Goal: Navigation & Orientation: Find specific page/section

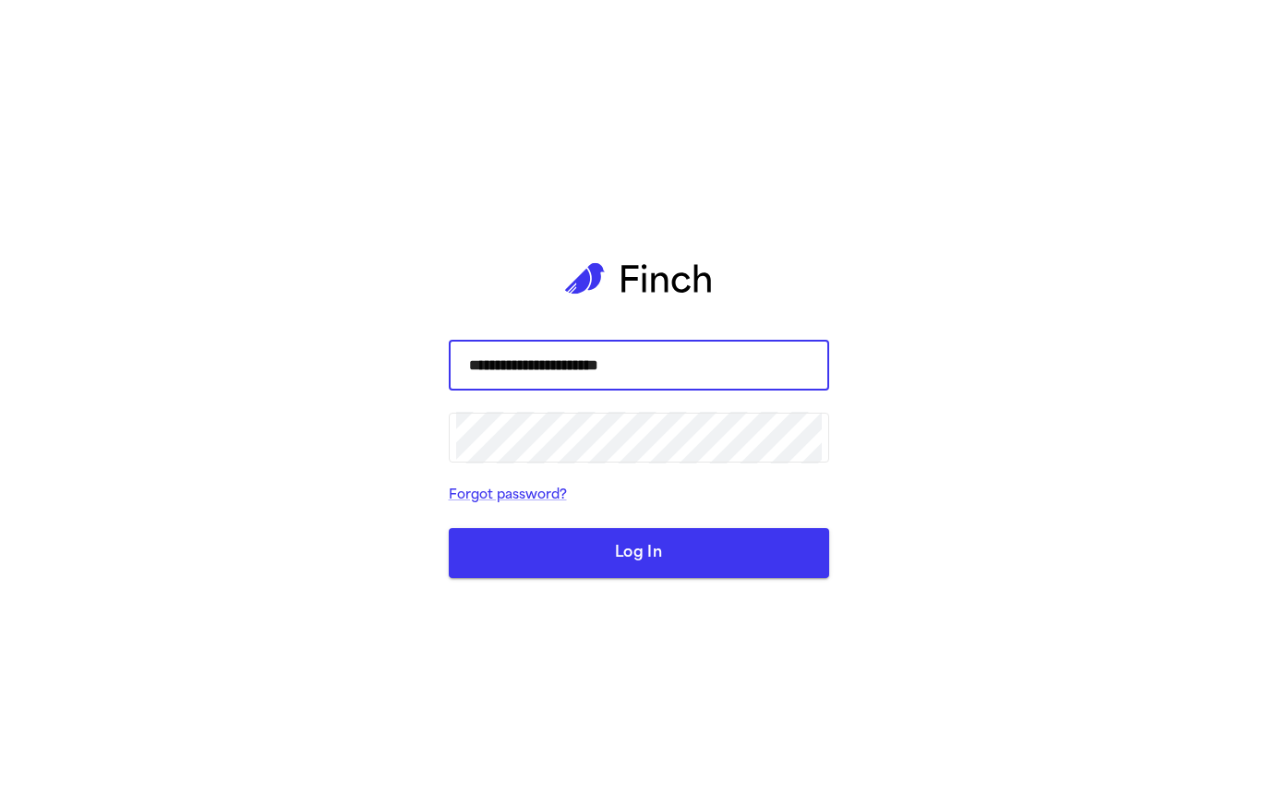
type input "**********"
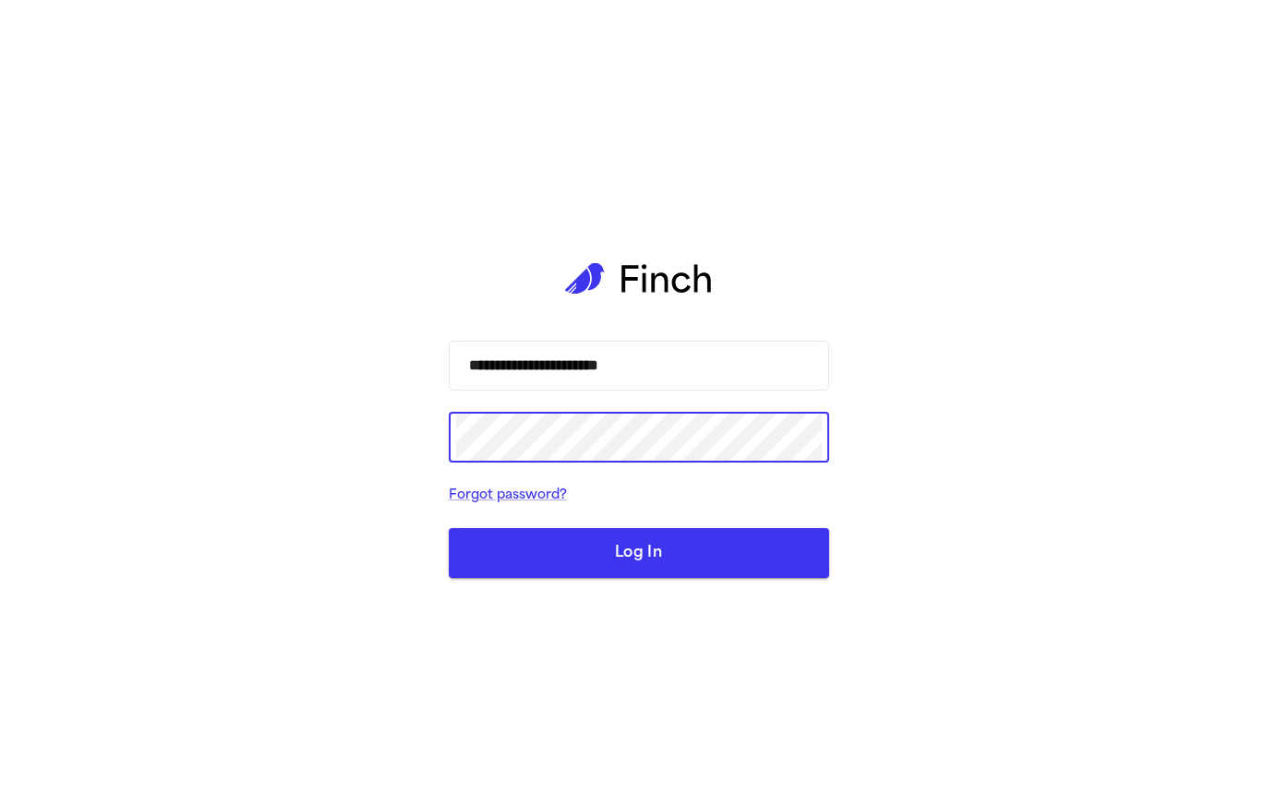
click at [661, 566] on button "Log In" at bounding box center [639, 553] width 380 height 50
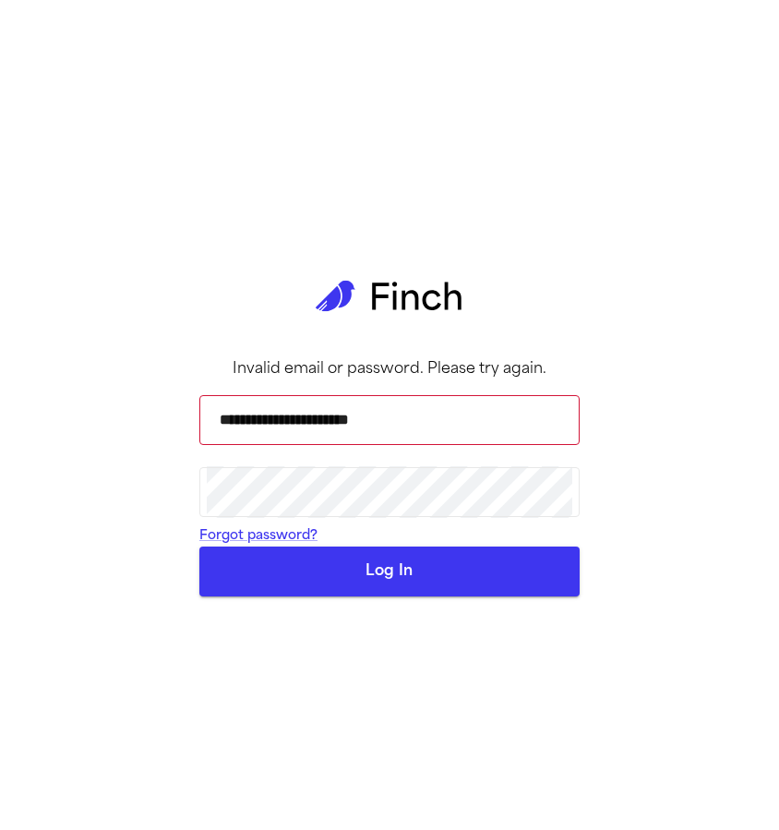
click at [511, 596] on button "Log In" at bounding box center [389, 572] width 380 height 50
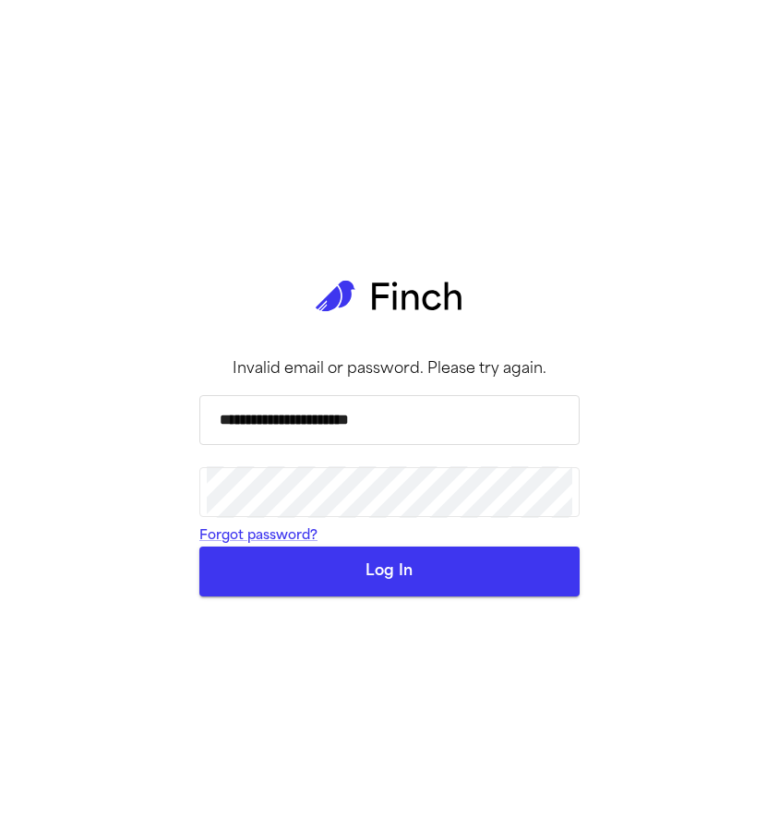
click at [424, 430] on input "**********" at bounding box center [390, 420] width 366 height 52
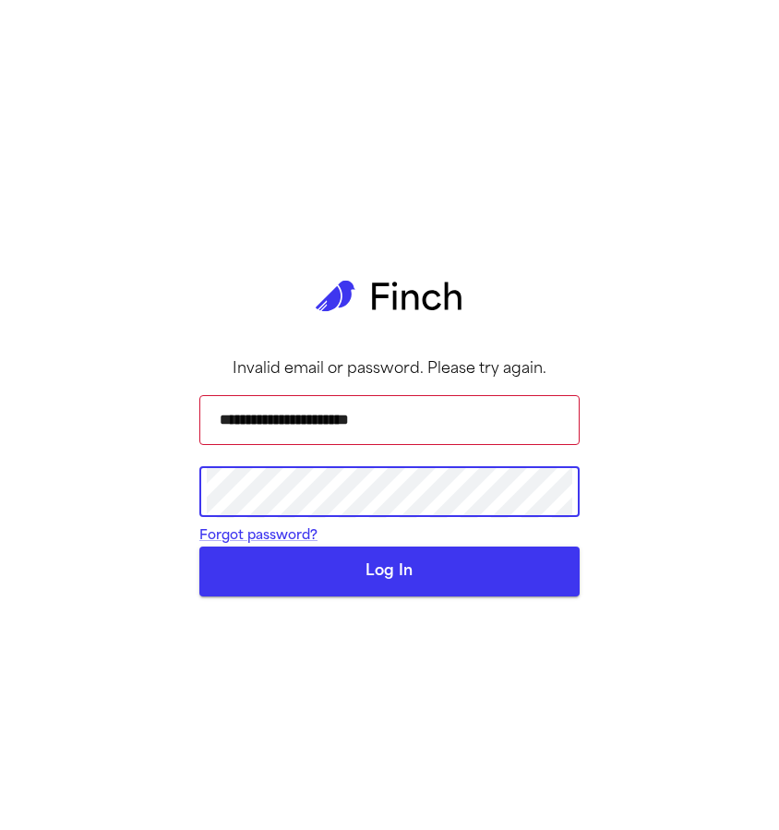
click at [53, 471] on div "**********" at bounding box center [389, 415] width 779 height 830
click at [353, 234] on icon at bounding box center [390, 296] width 148 height 125
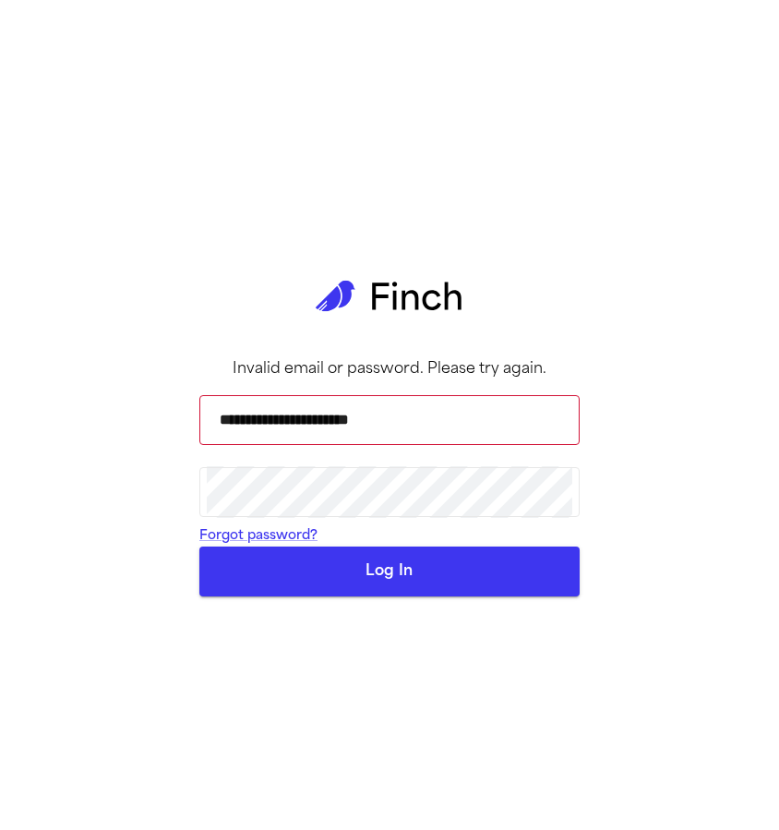
click at [108, 61] on div "**********" at bounding box center [389, 415] width 779 height 830
click at [403, 88] on div "**********" at bounding box center [389, 415] width 380 height 830
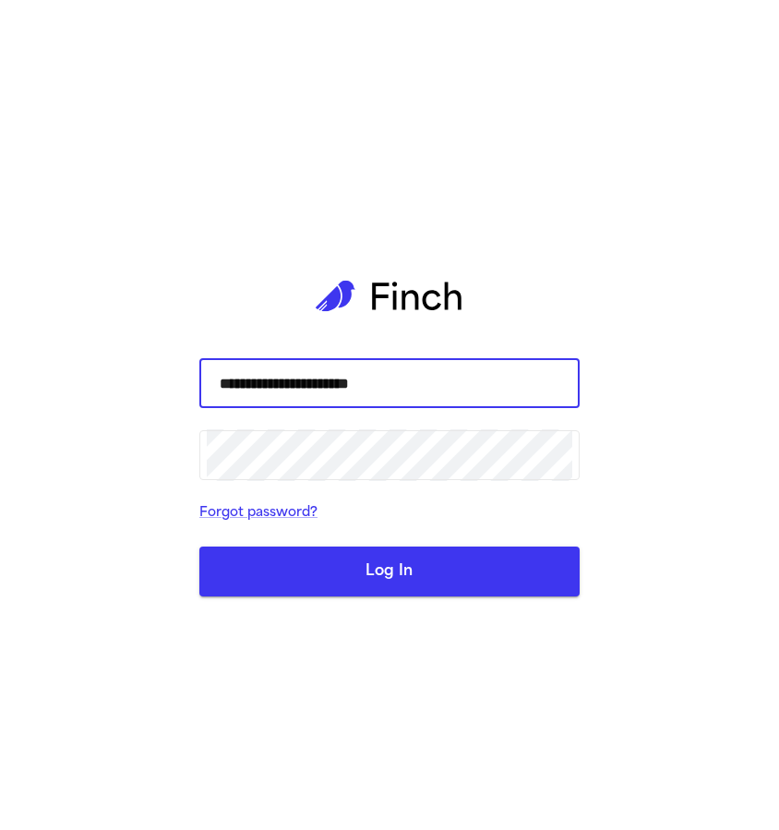
type input "**********"
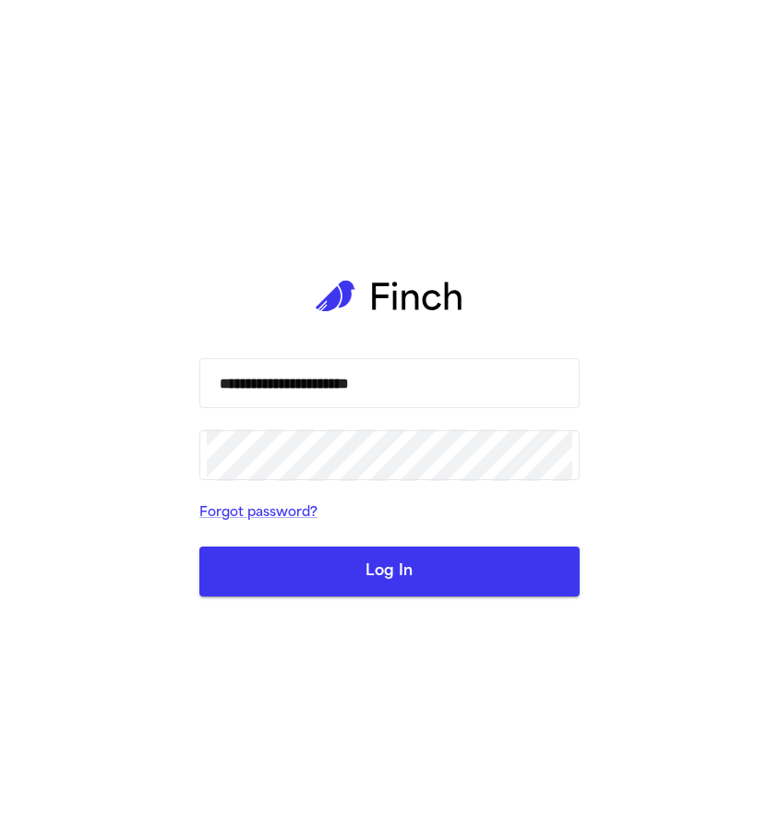
click at [415, 576] on button "Log In" at bounding box center [389, 572] width 380 height 50
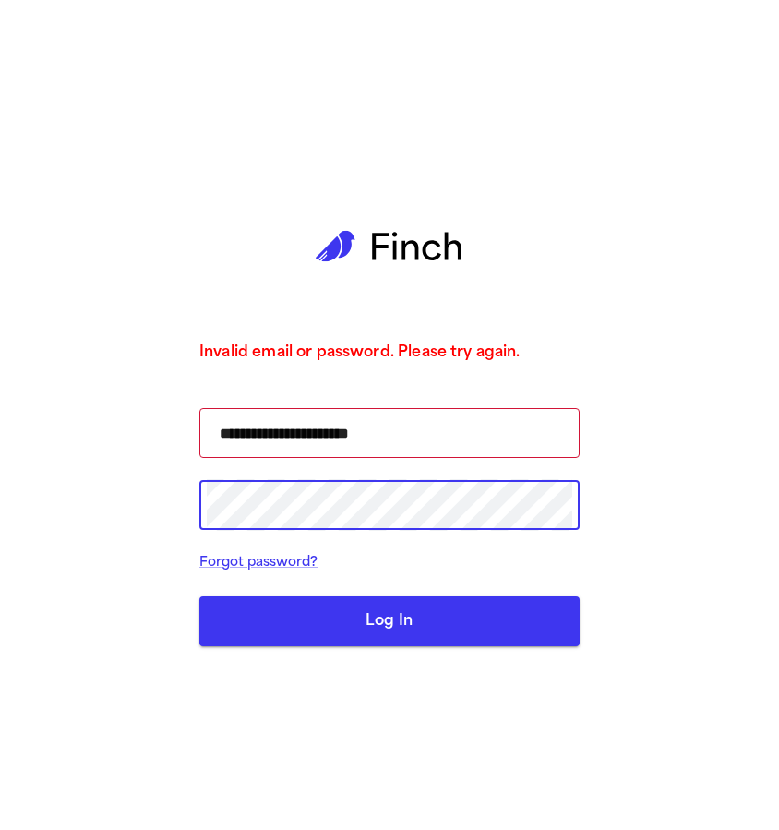
click at [115, 508] on div "**********" at bounding box center [389, 415] width 779 height 830
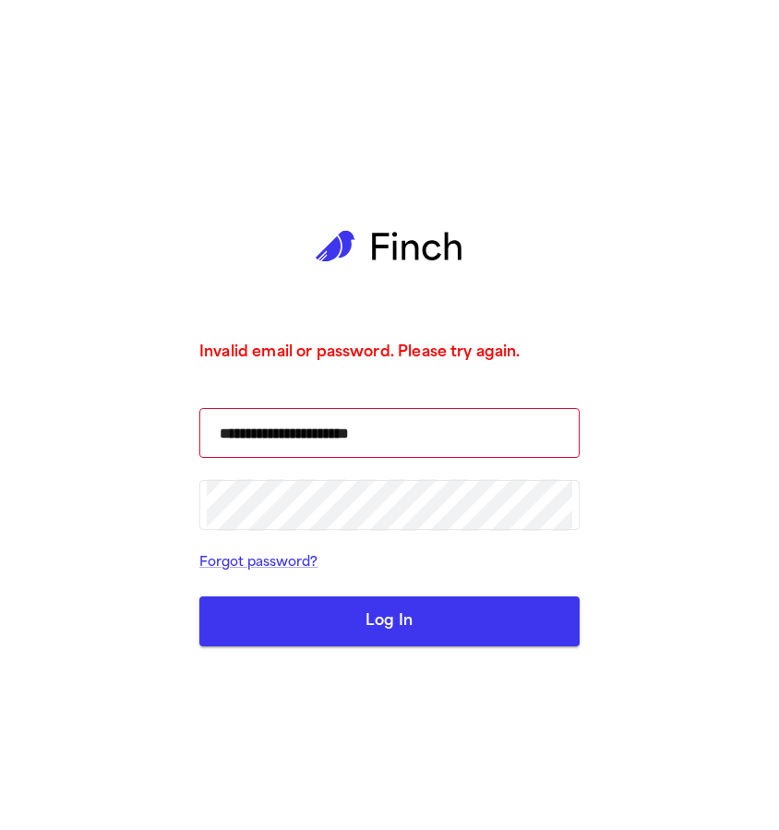
click at [382, 634] on button "Log In" at bounding box center [389, 621] width 380 height 50
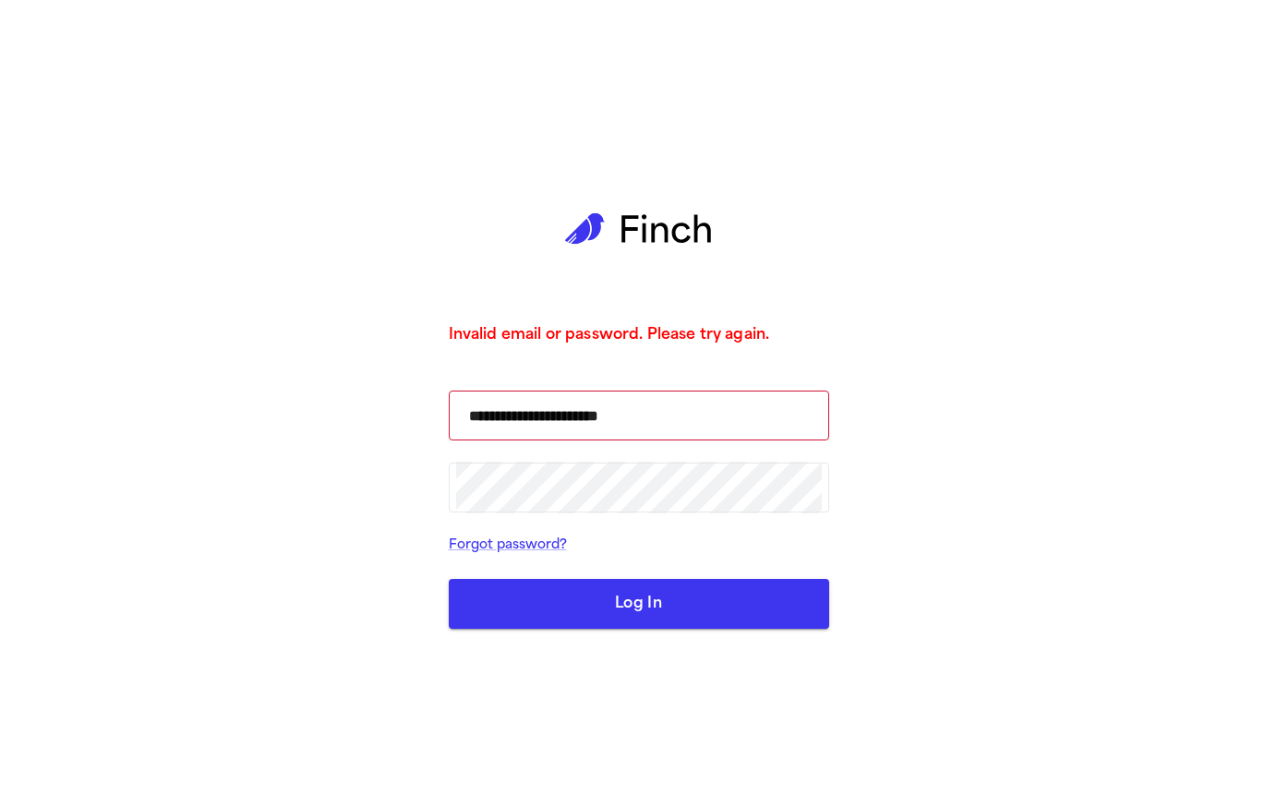
click at [778, 481] on div "**********" at bounding box center [638, 397] width 1277 height 795
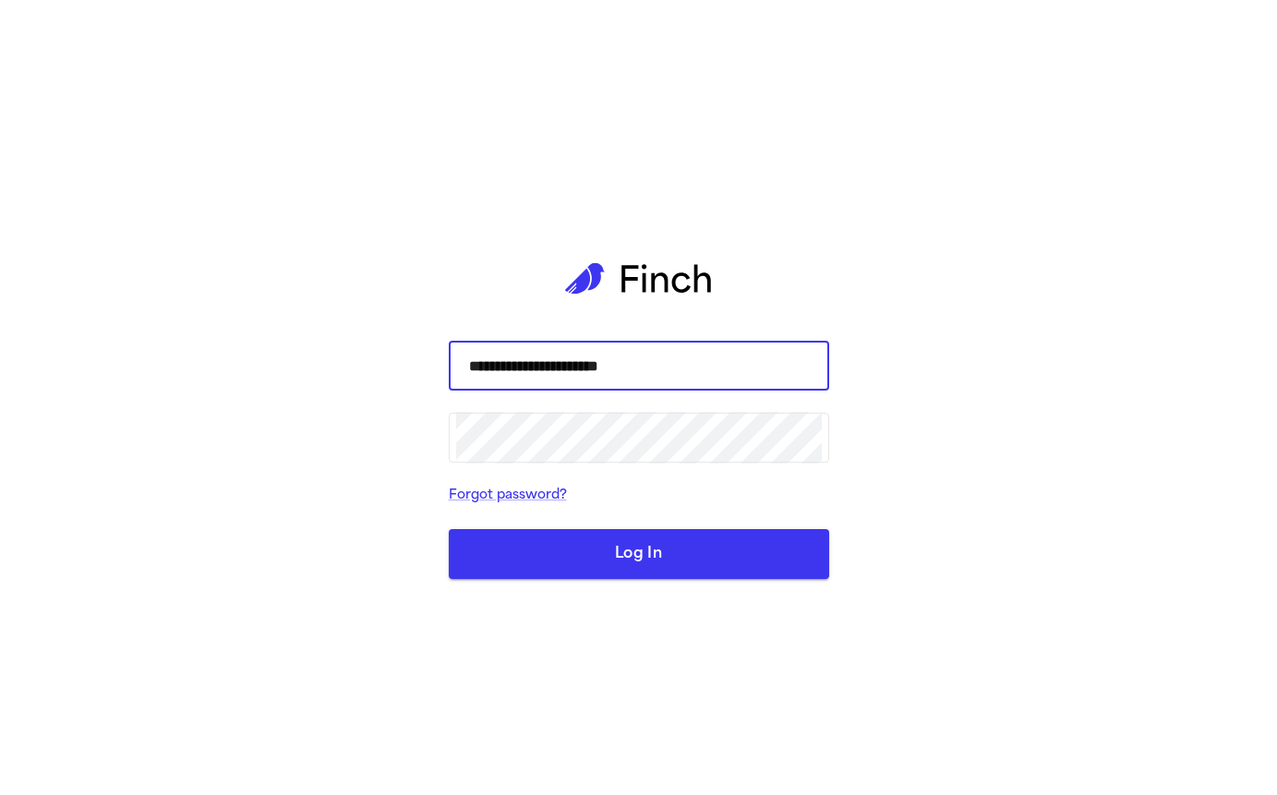
type input "**********"
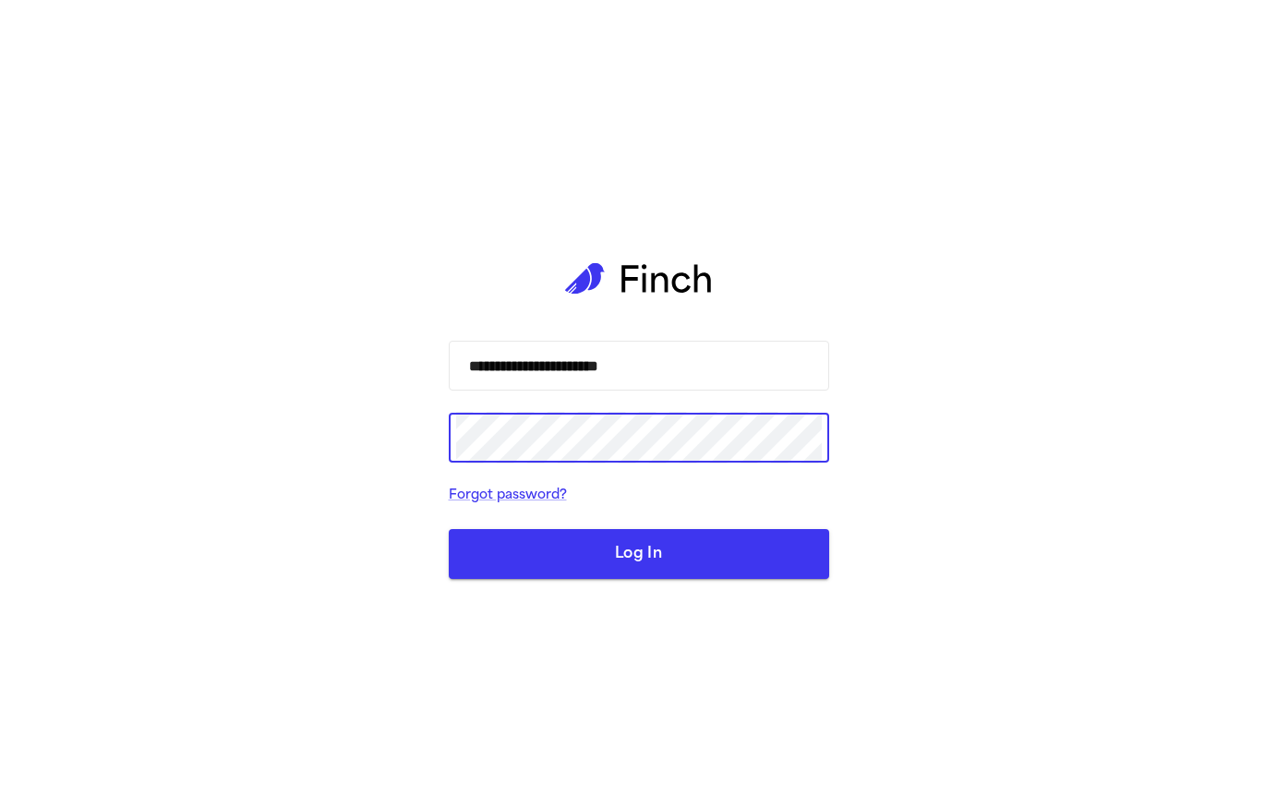
click at [638, 553] on button "Log In" at bounding box center [639, 554] width 380 height 50
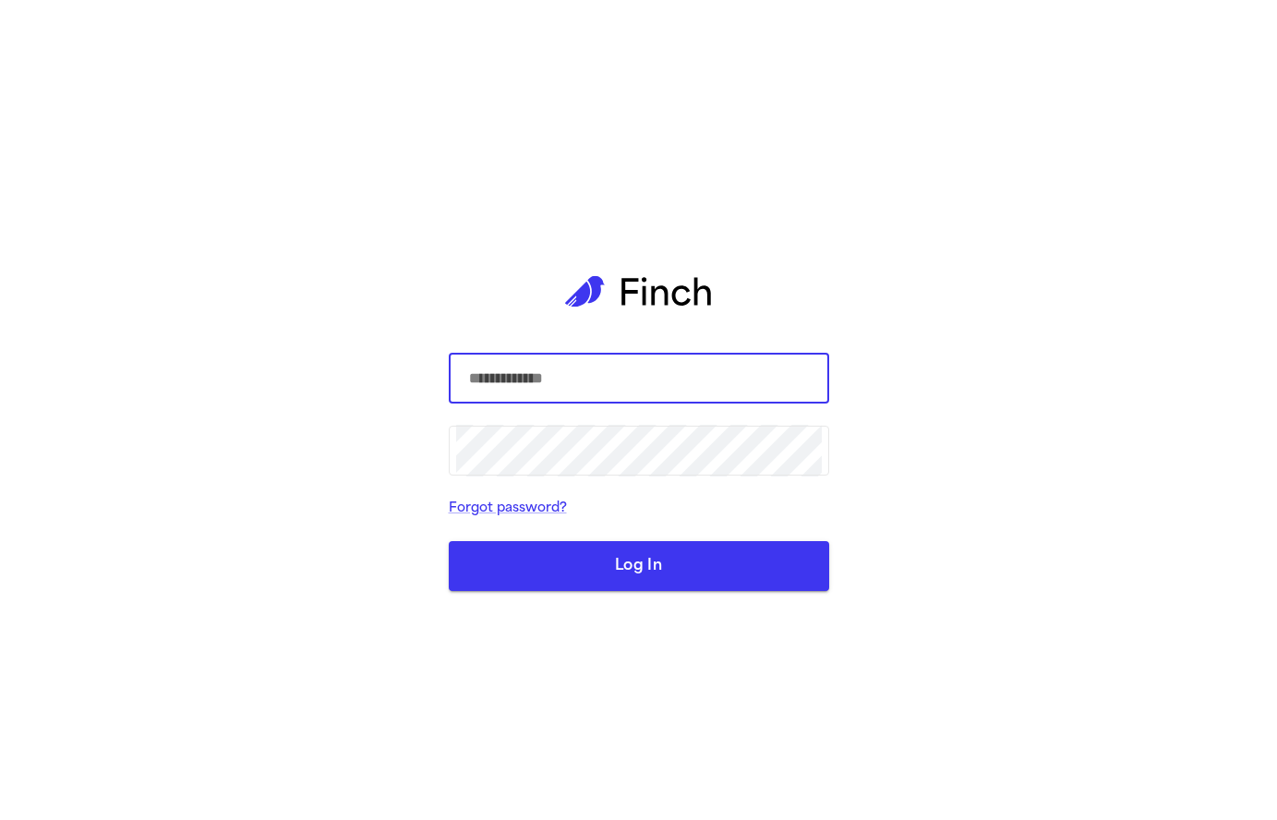
click at [663, 387] on input "text" at bounding box center [639, 379] width 366 height 52
type input "*"
type input "**********"
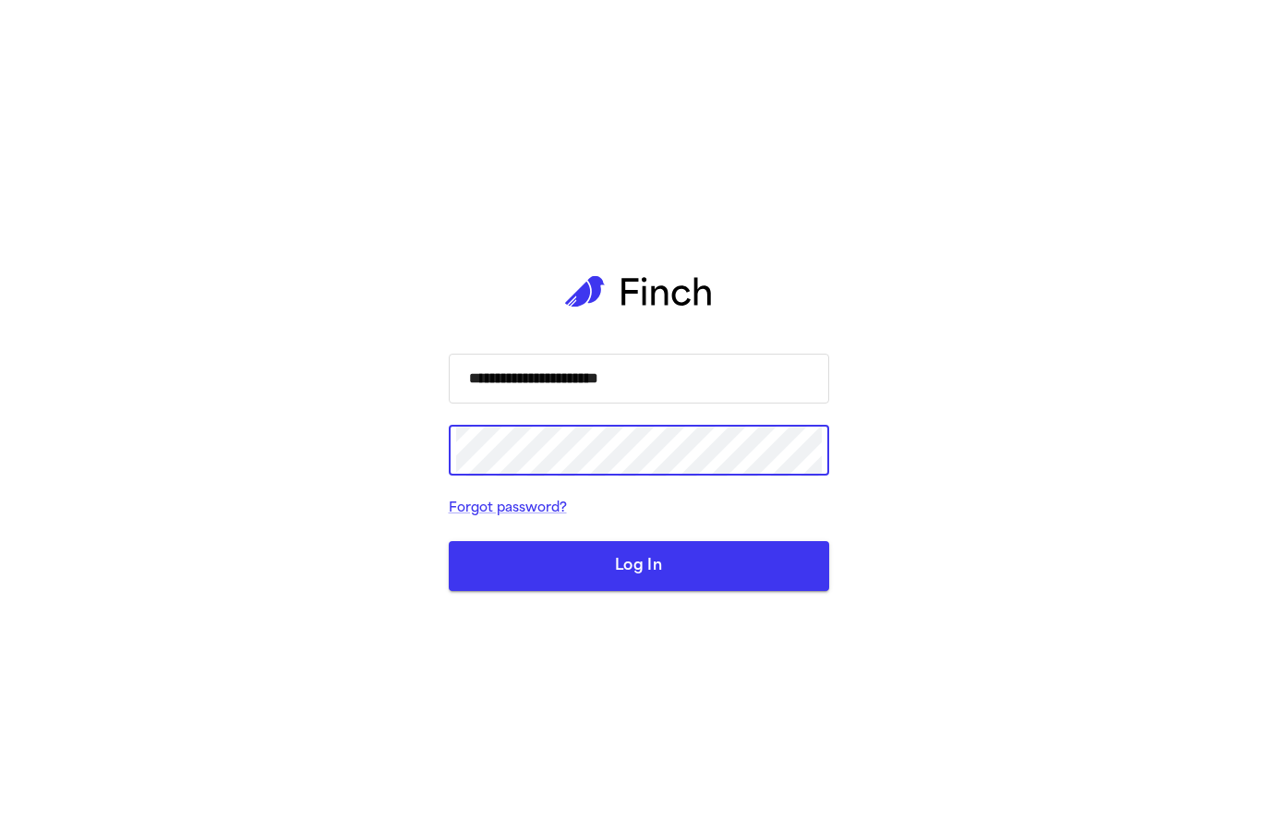
click at [638, 566] on button "Log In" at bounding box center [639, 566] width 380 height 50
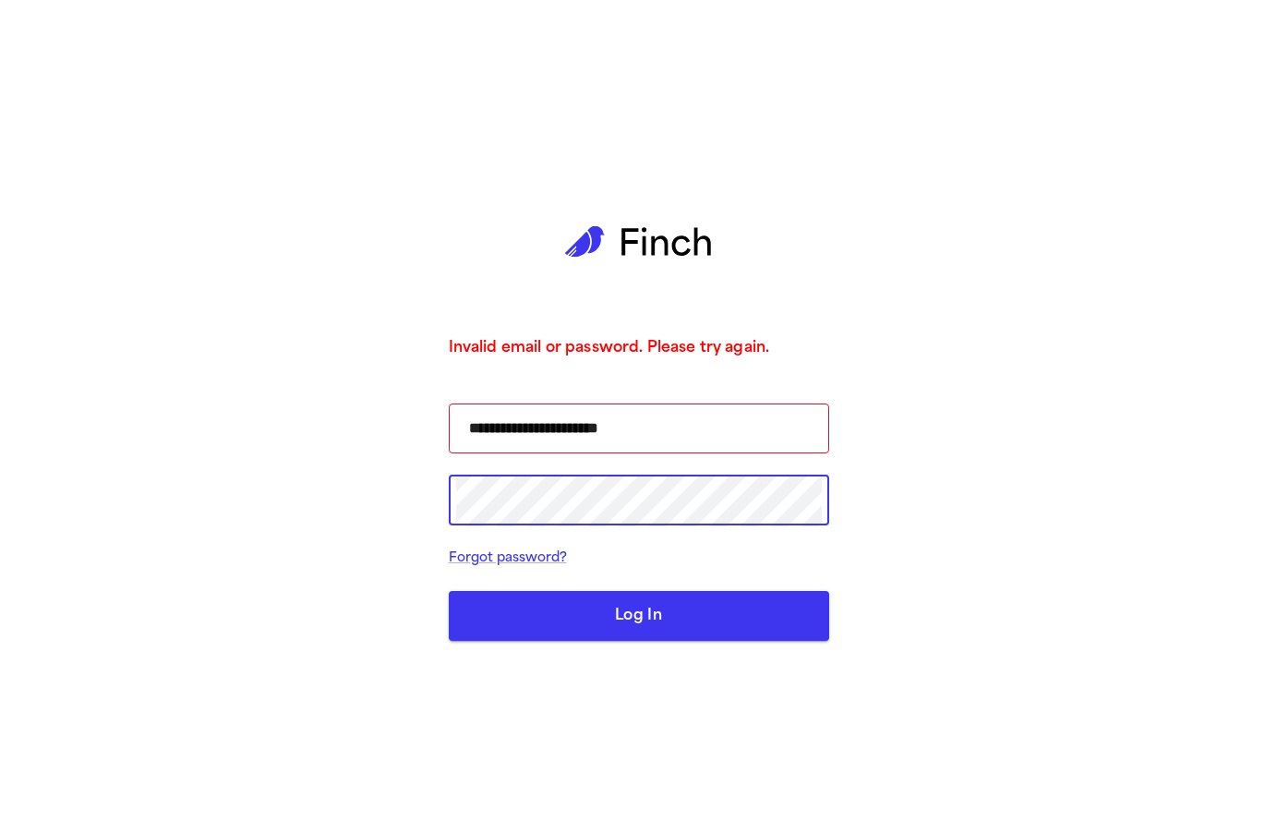
click at [426, 495] on div "**********" at bounding box center [638, 410] width 1277 height 820
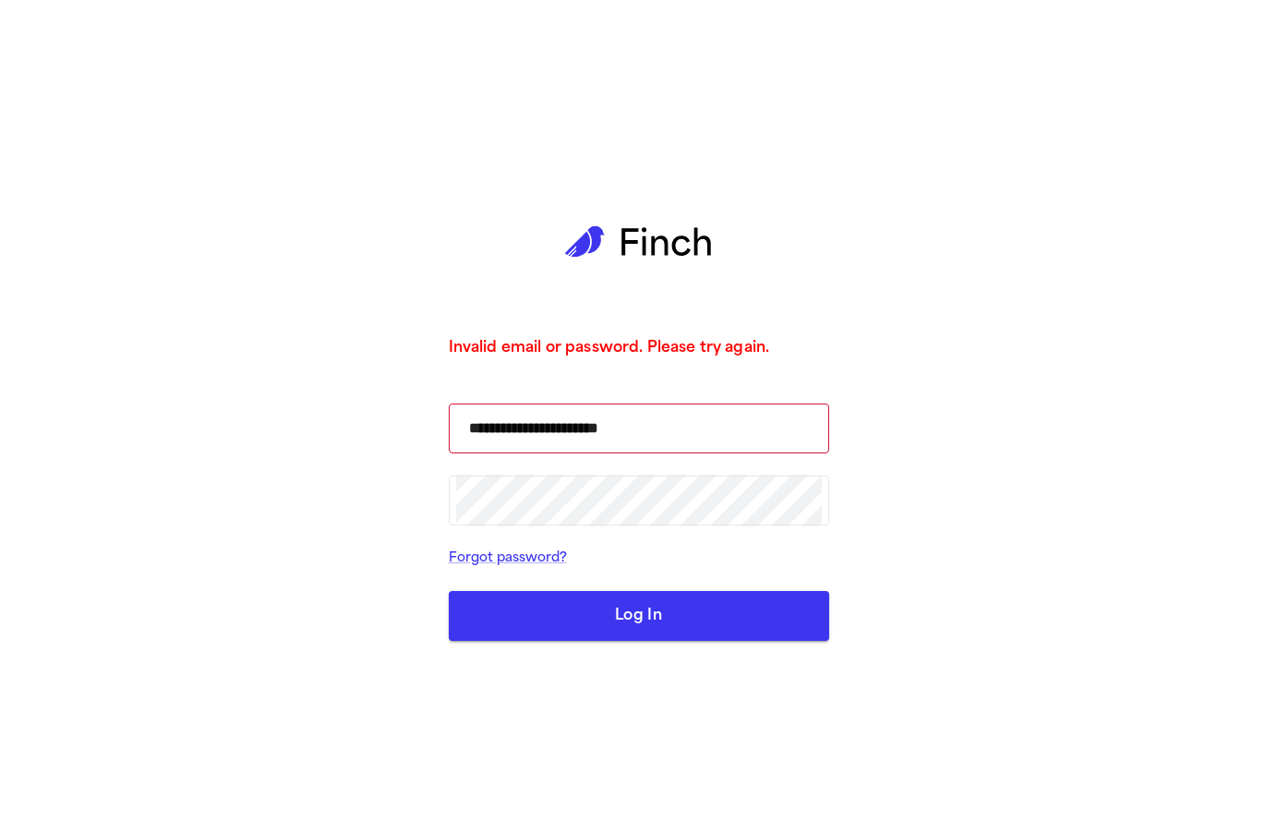
click at [673, 612] on button "Log In" at bounding box center [639, 616] width 380 height 50
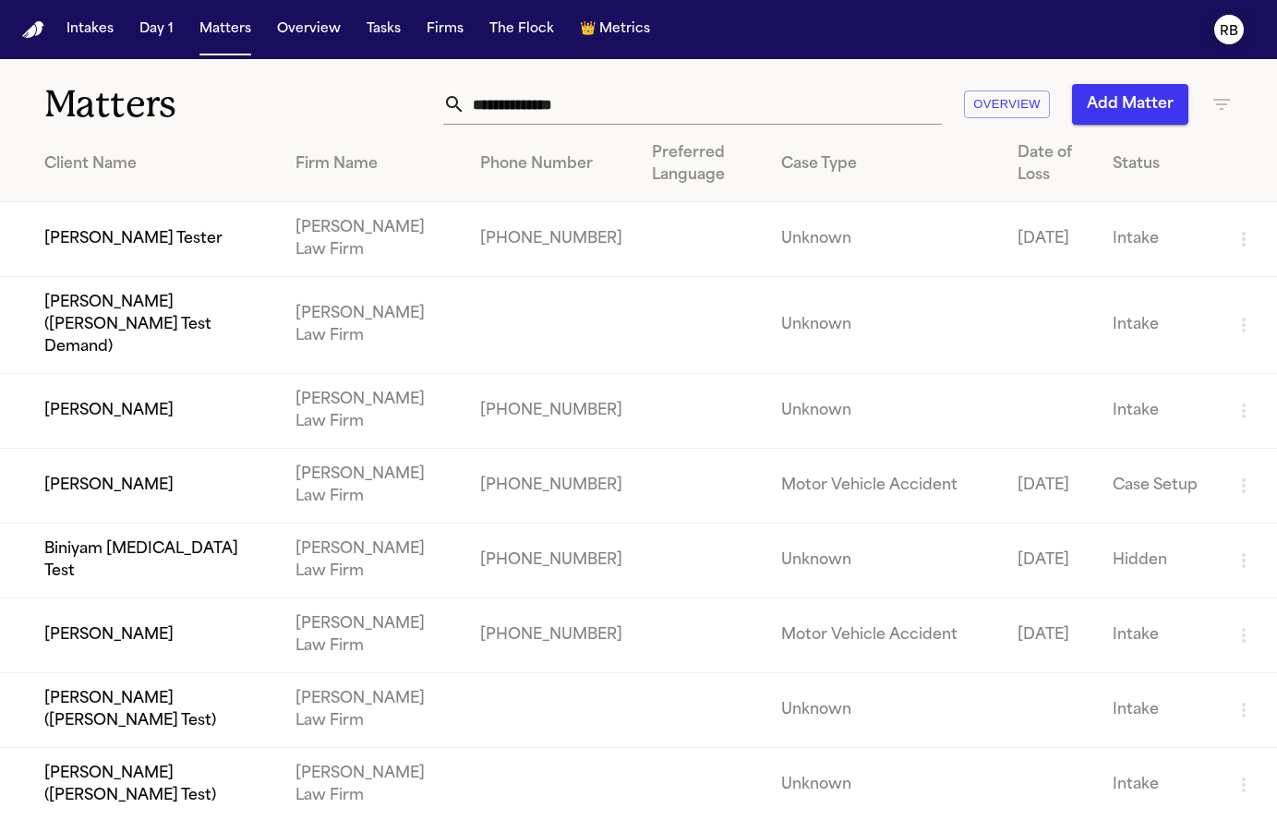
click at [1228, 36] on text "RB" at bounding box center [1229, 31] width 18 height 13
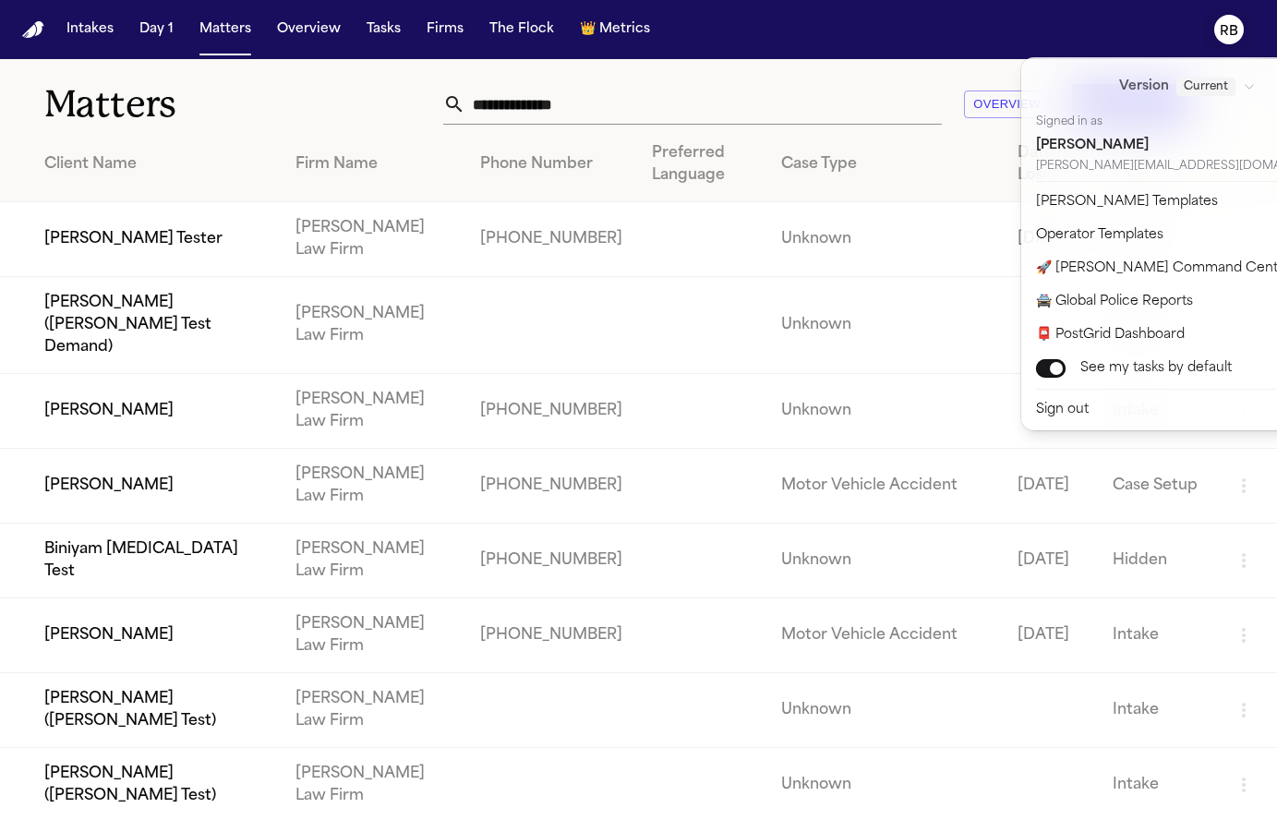
click at [277, 107] on div "Intakes Day 1 Matters Overview Tasks Firms The Flock 👑 Metrics RB Matters Overv…" at bounding box center [638, 410] width 1277 height 820
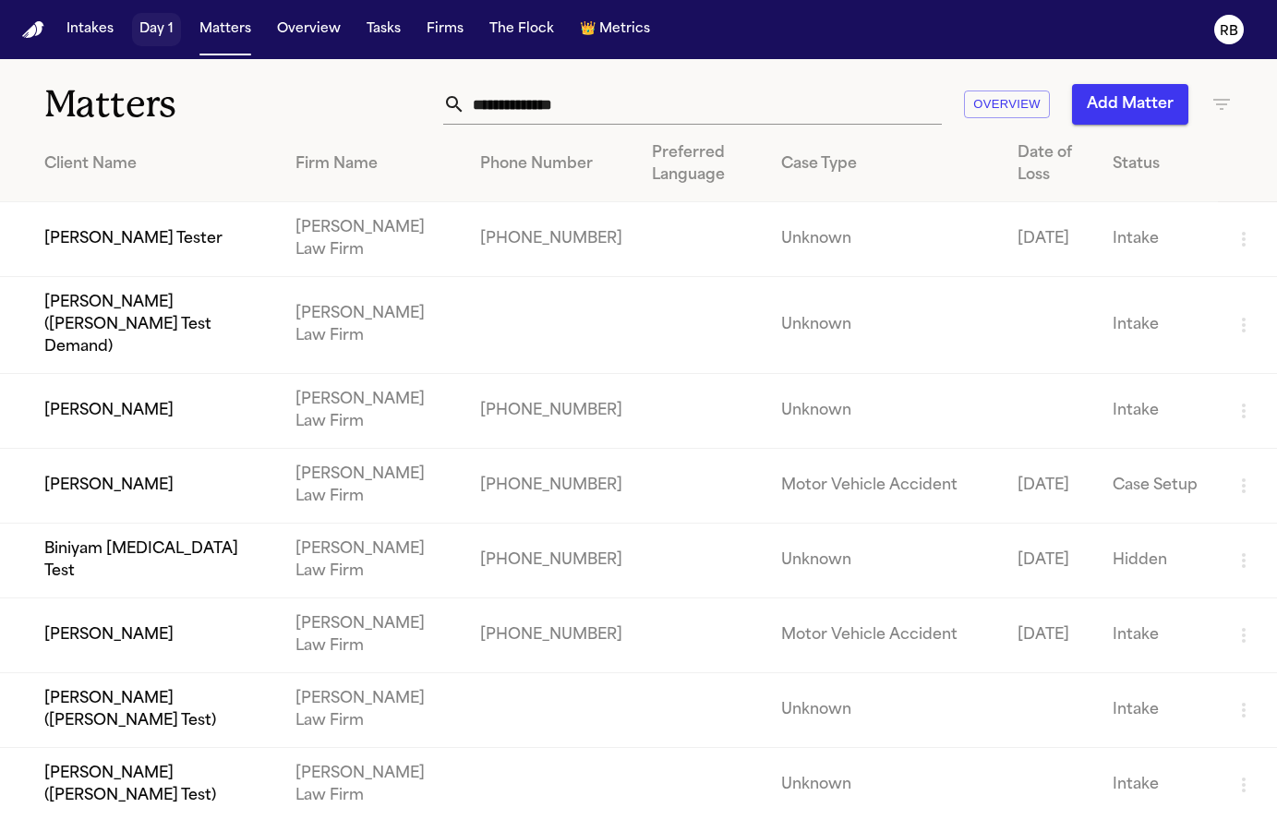
click at [144, 27] on button "Day 1" at bounding box center [156, 29] width 49 height 33
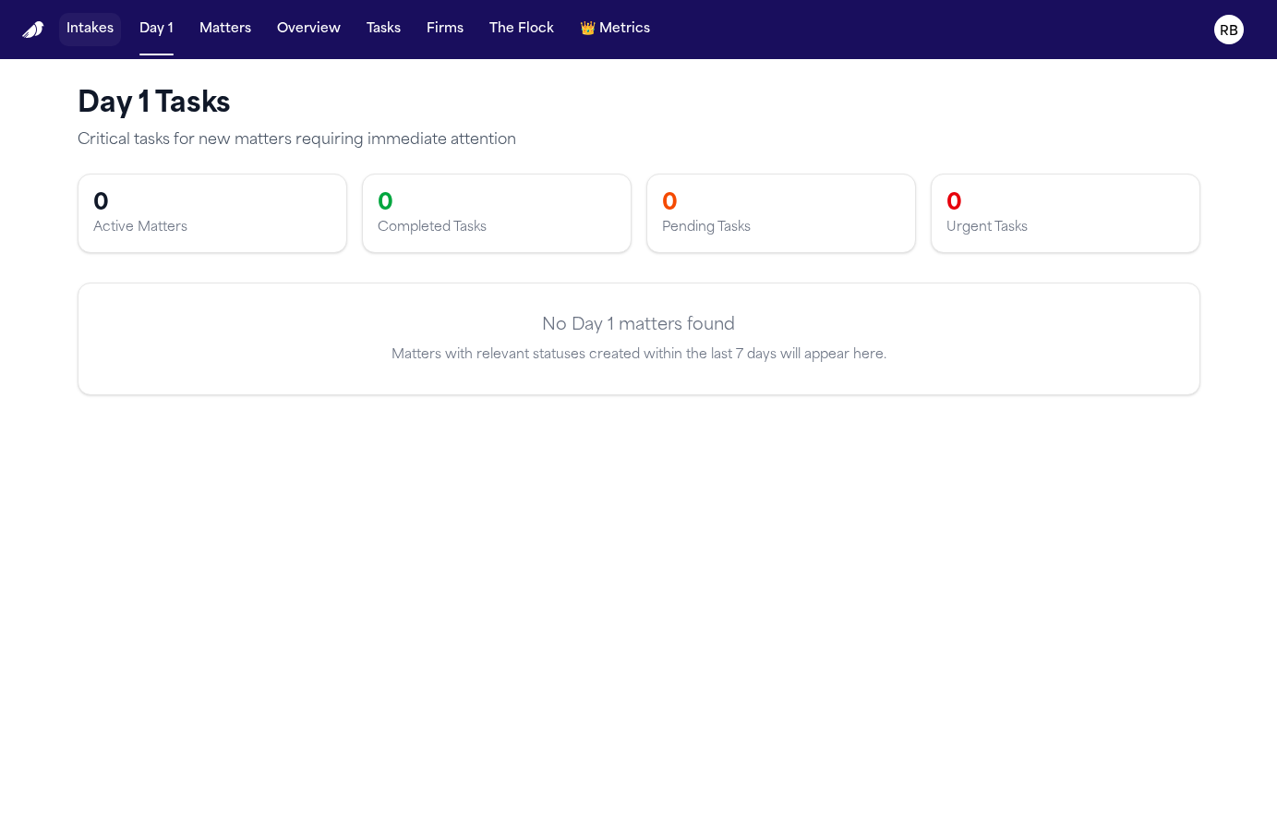
click at [80, 31] on button "Intakes" at bounding box center [90, 29] width 62 height 33
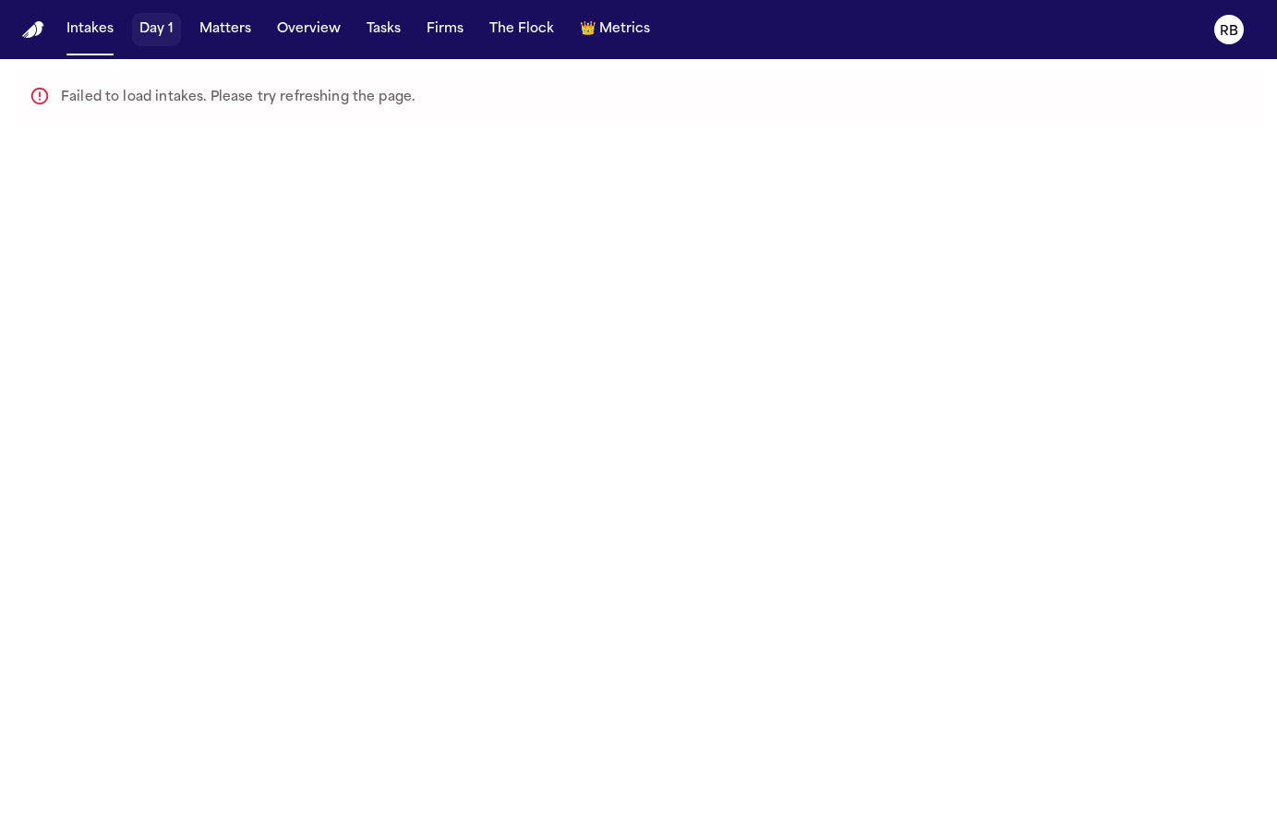
click at [157, 23] on button "Day 1" at bounding box center [156, 29] width 49 height 33
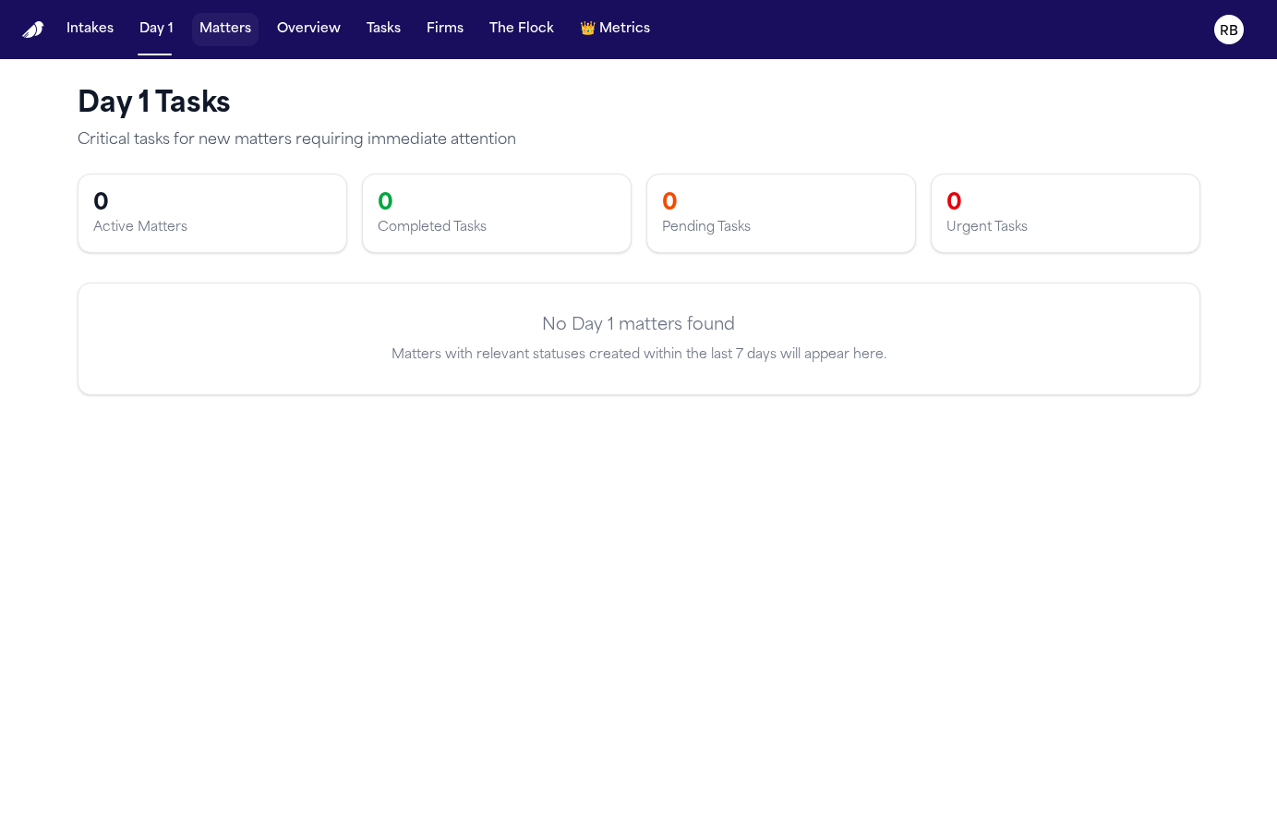
click at [239, 26] on button "Matters" at bounding box center [225, 29] width 66 height 33
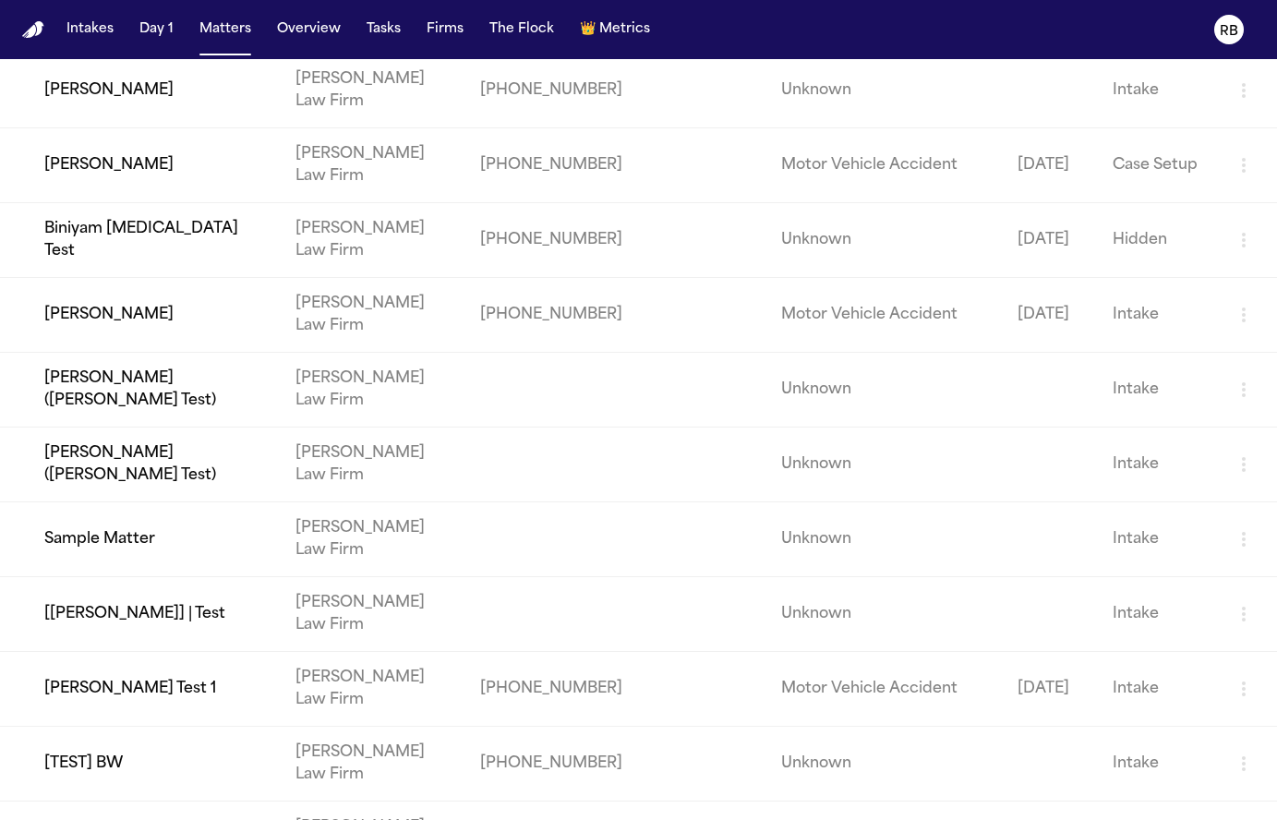
scroll to position [317, 0]
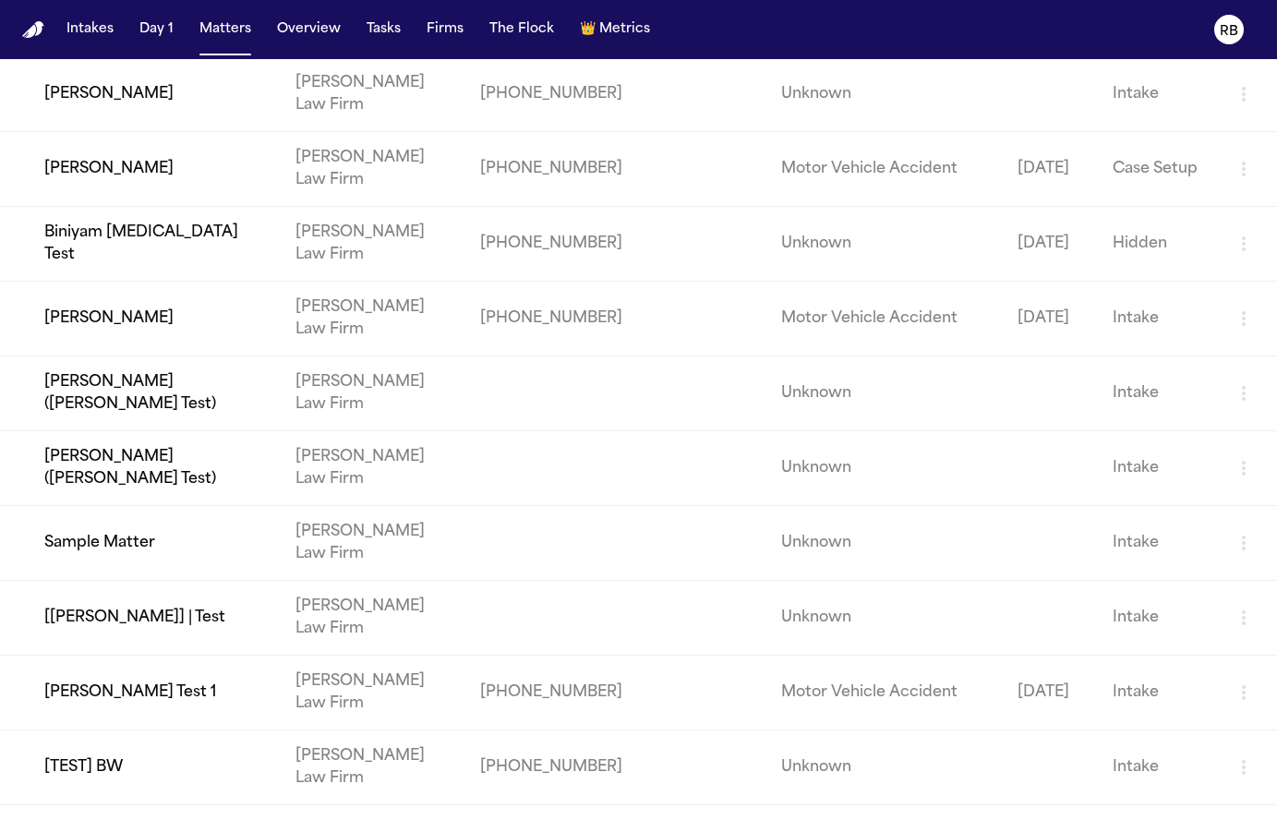
click at [42, 28] on img "Home" at bounding box center [33, 30] width 22 height 18
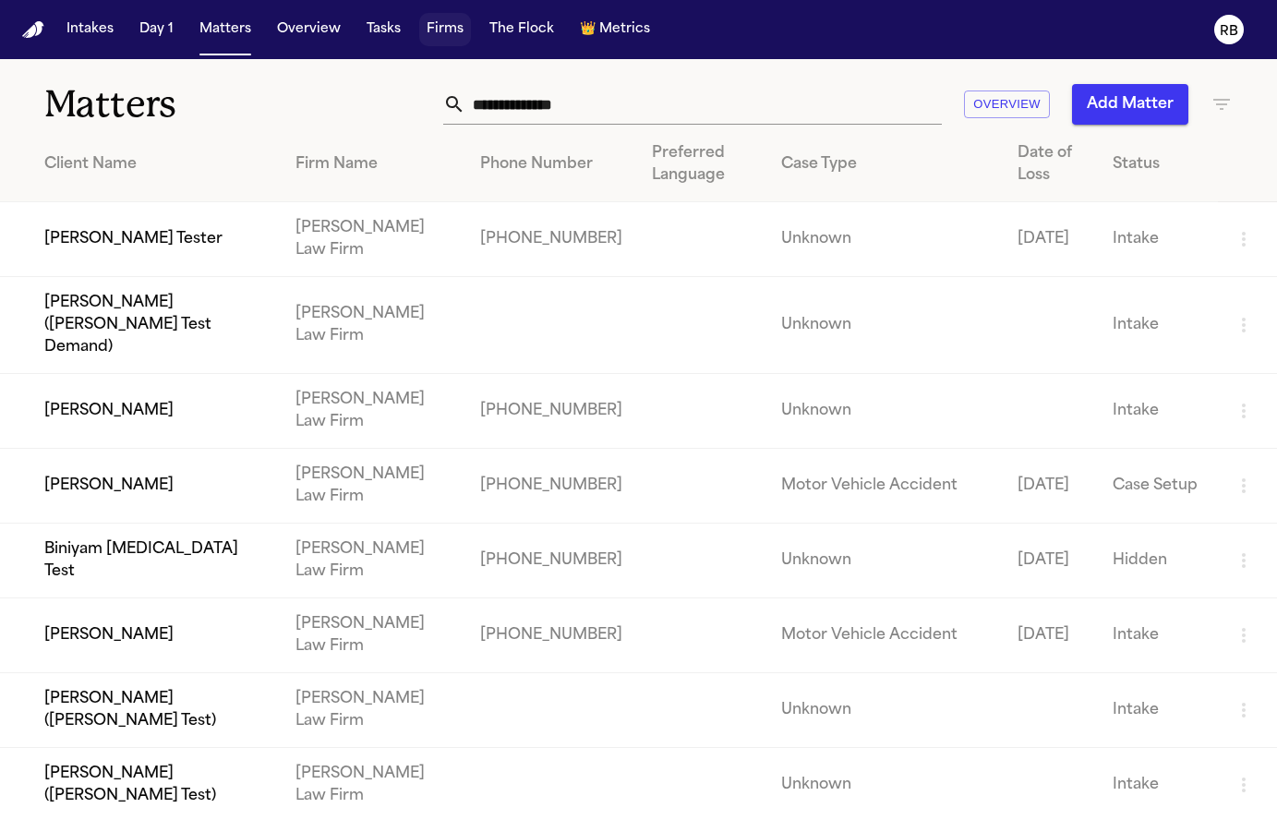
click at [457, 30] on button "Firms" at bounding box center [445, 29] width 52 height 33
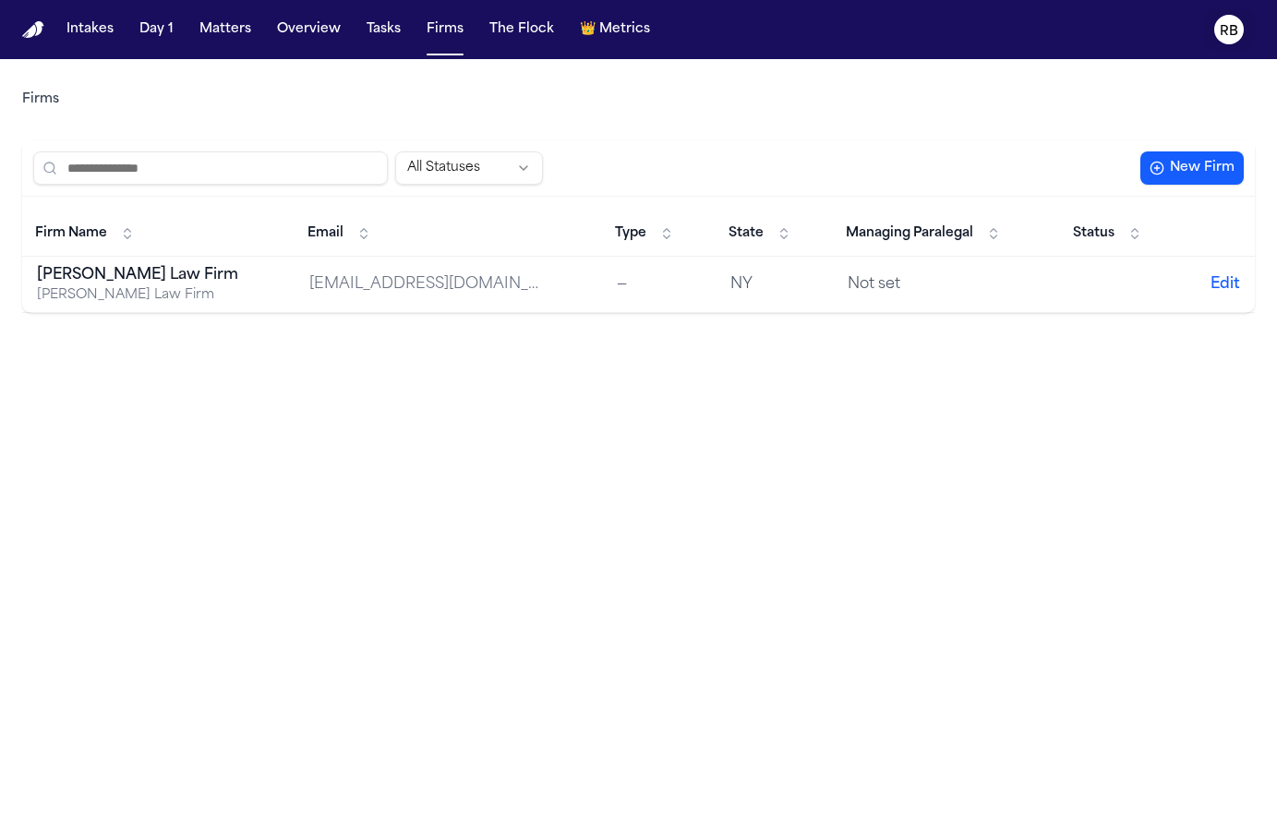
click at [1245, 30] on button "RB" at bounding box center [1229, 29] width 52 height 41
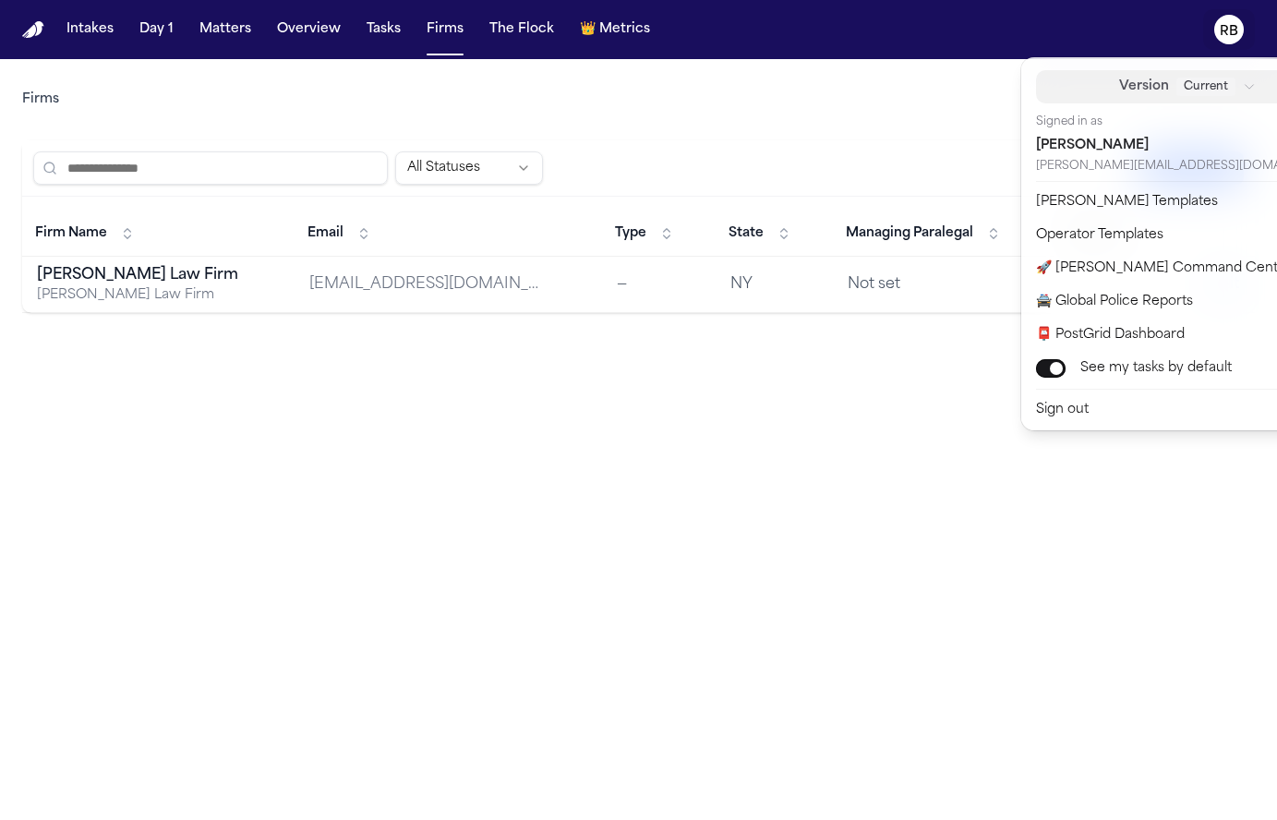
click at [1065, 87] on button "Version Current" at bounding box center [1187, 86] width 303 height 33
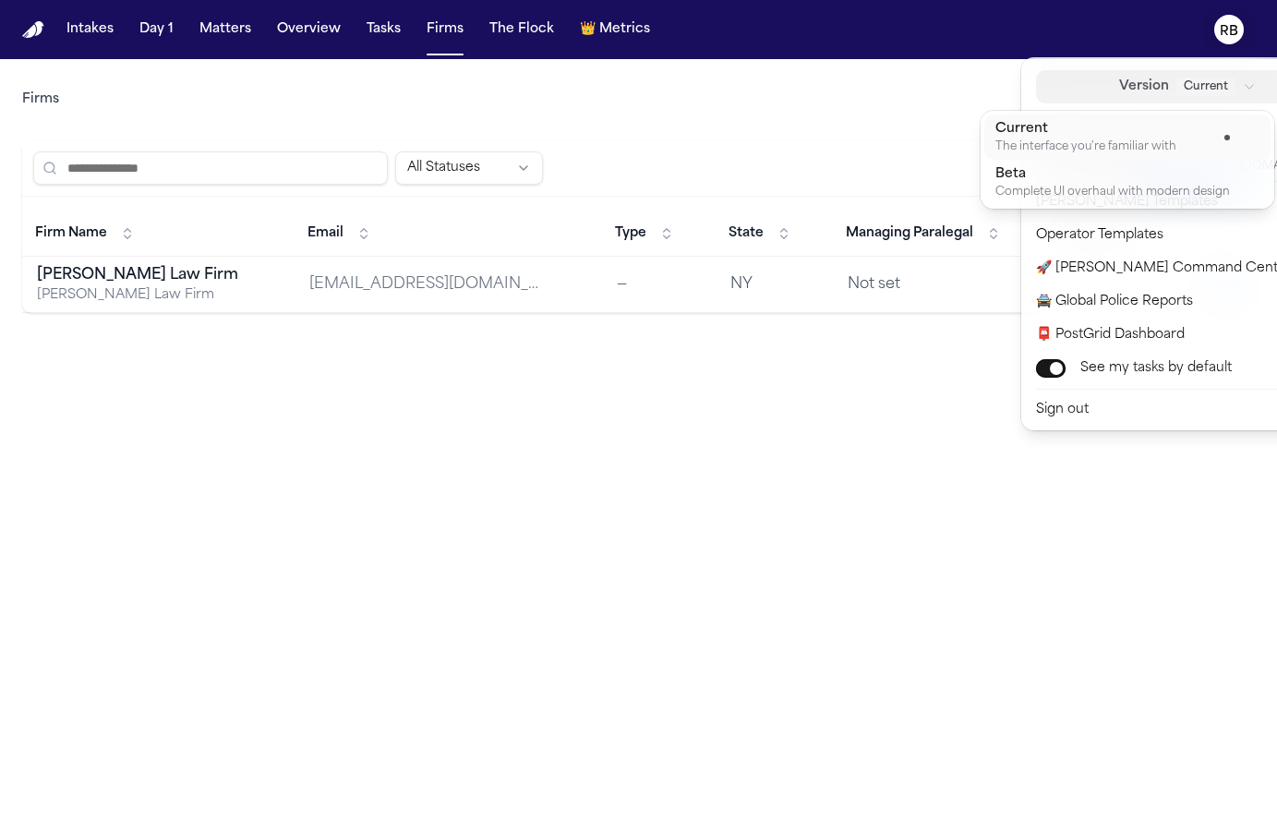
click at [1119, 86] on span "Version" at bounding box center [1144, 87] width 50 height 22
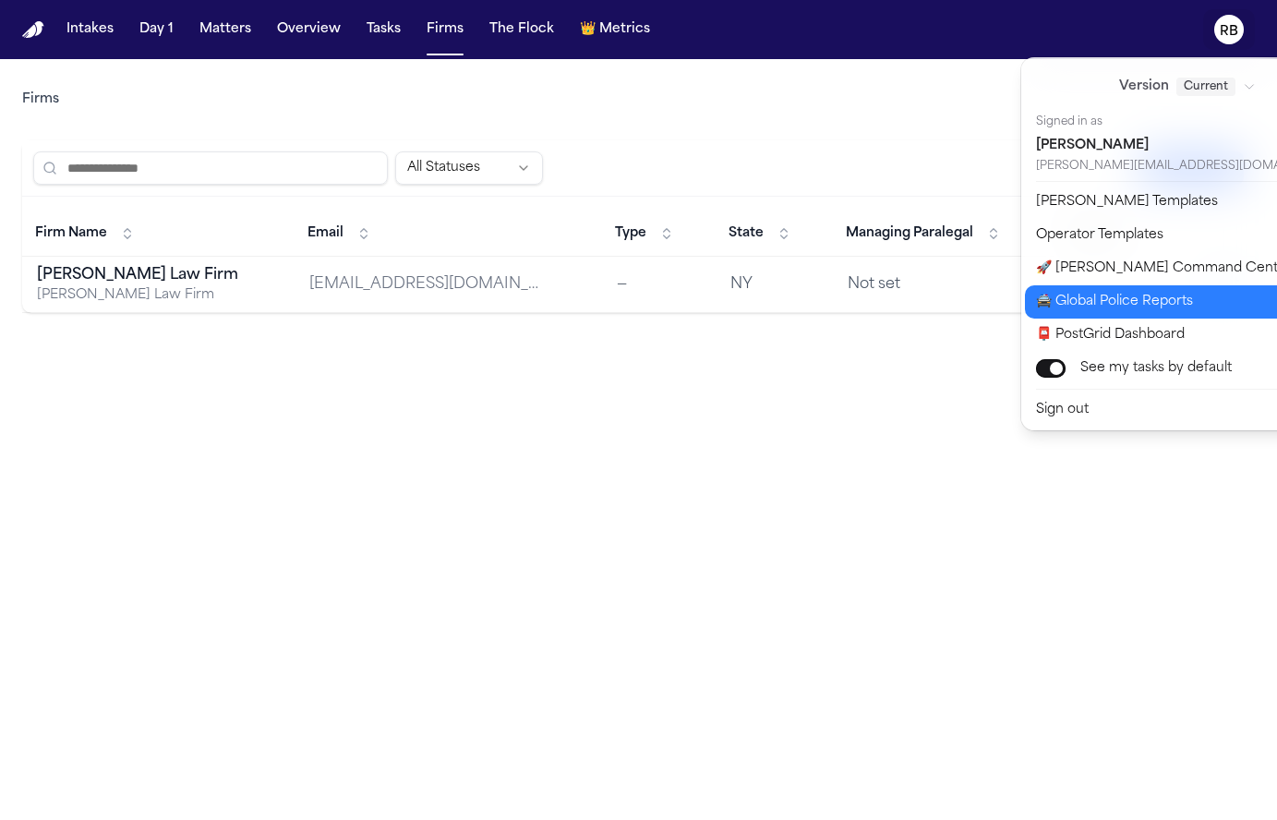
click at [1169, 286] on button "🚔 Global Police Reports" at bounding box center [1198, 301] width 347 height 33
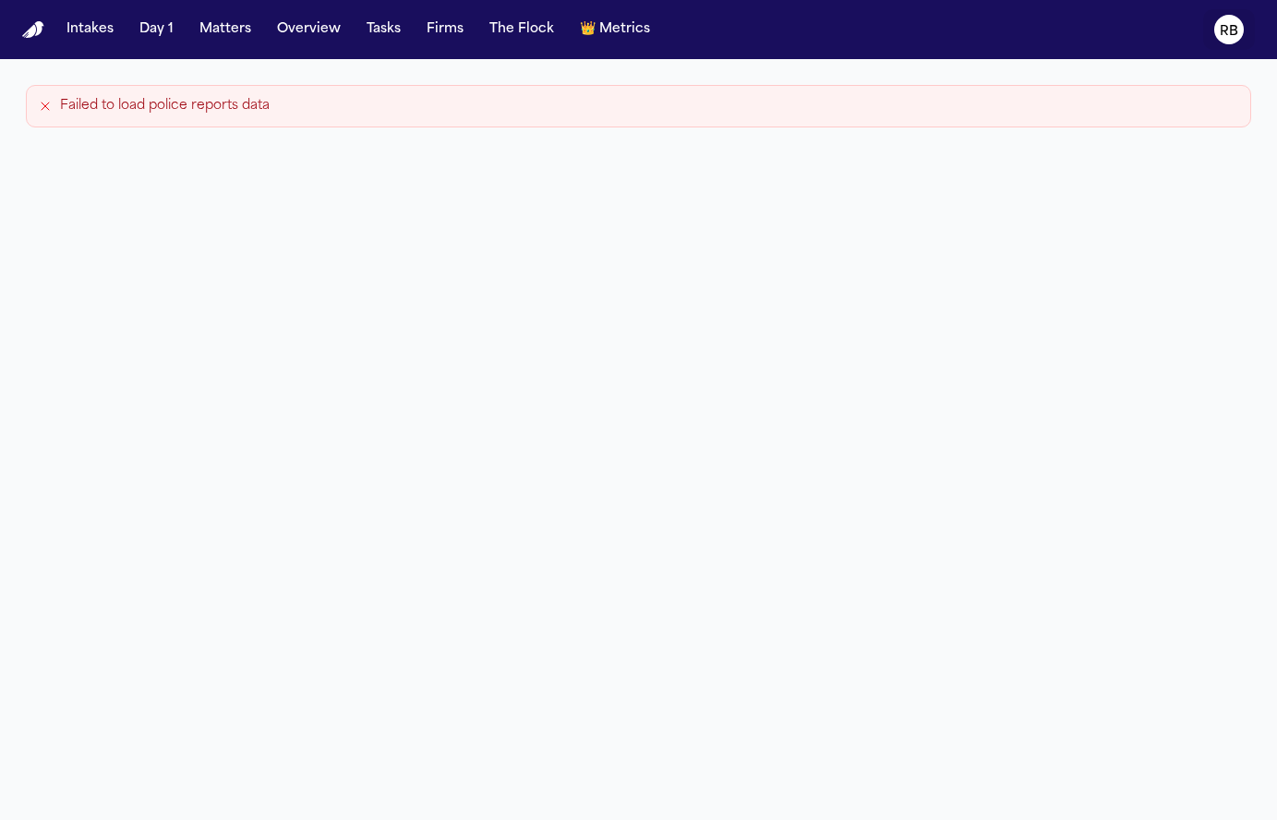
click at [1246, 30] on button "RB" at bounding box center [1229, 29] width 52 height 41
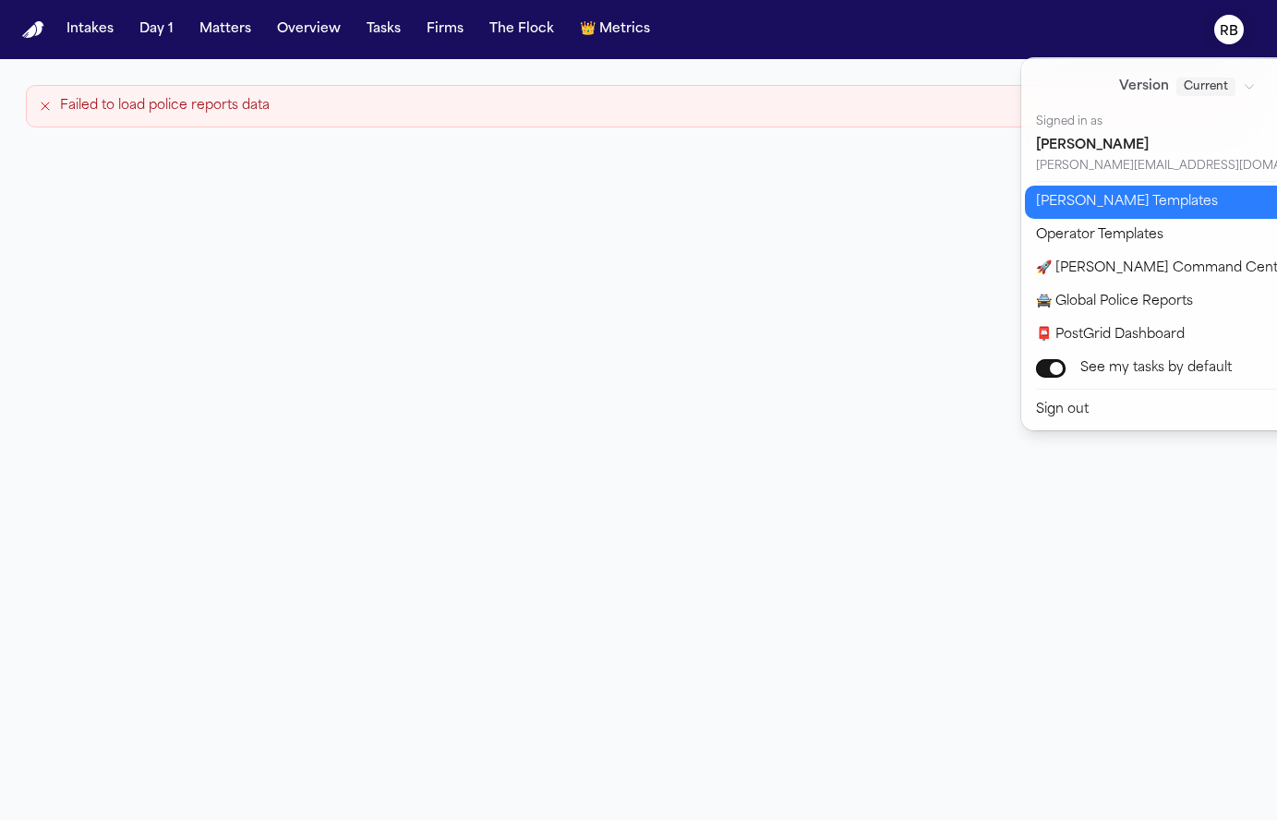
click at [1158, 197] on button "[PERSON_NAME] Templates" at bounding box center [1198, 202] width 347 height 33
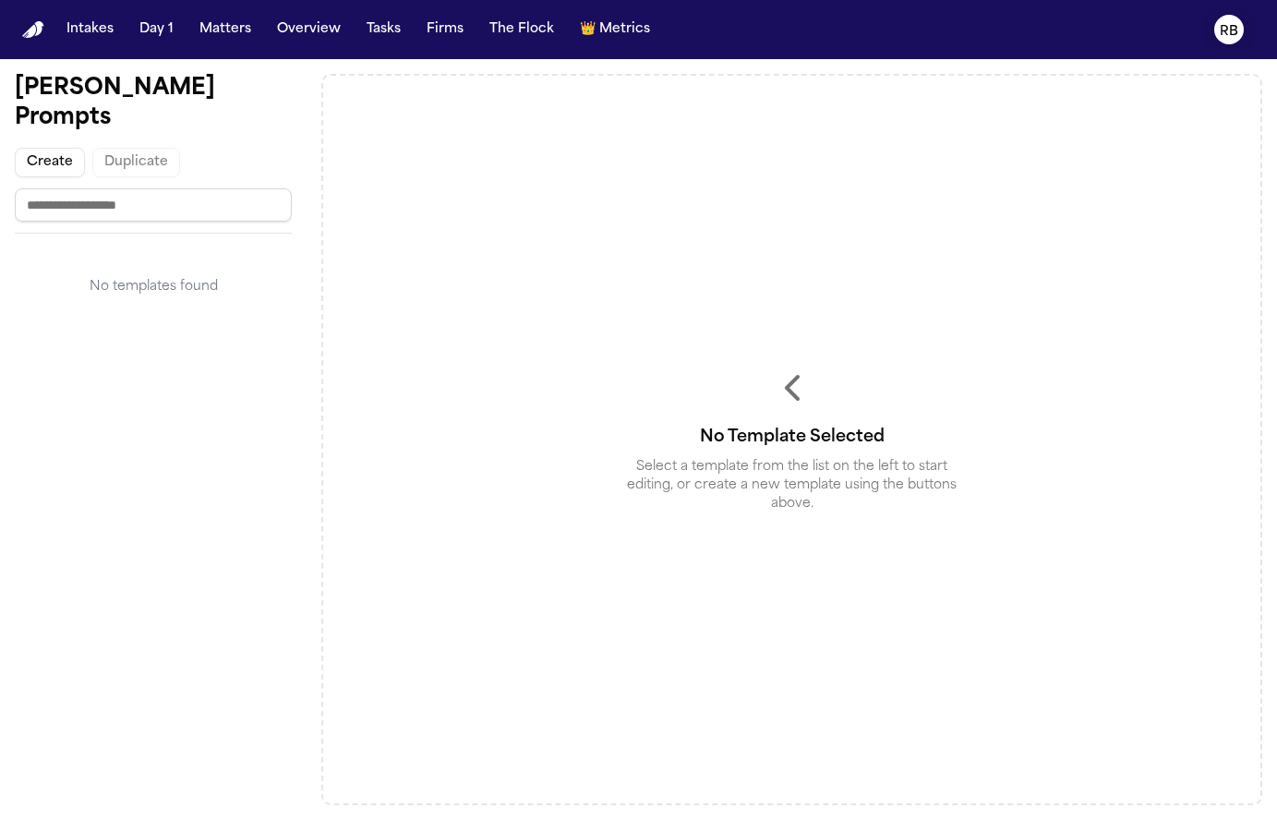
click at [1239, 29] on icon "RB" at bounding box center [1229, 30] width 30 height 30
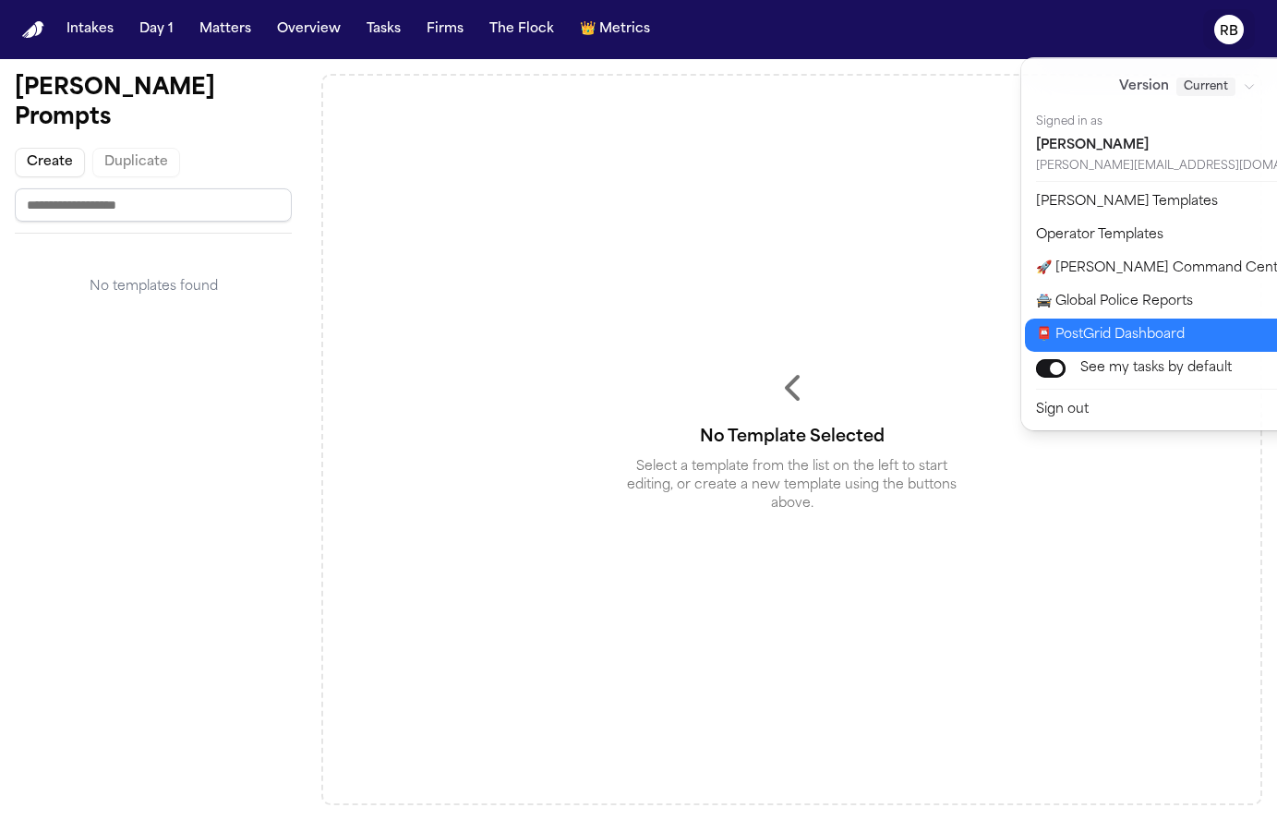
click at [1214, 327] on button "📮 PostGrid Dashboard" at bounding box center [1198, 335] width 347 height 33
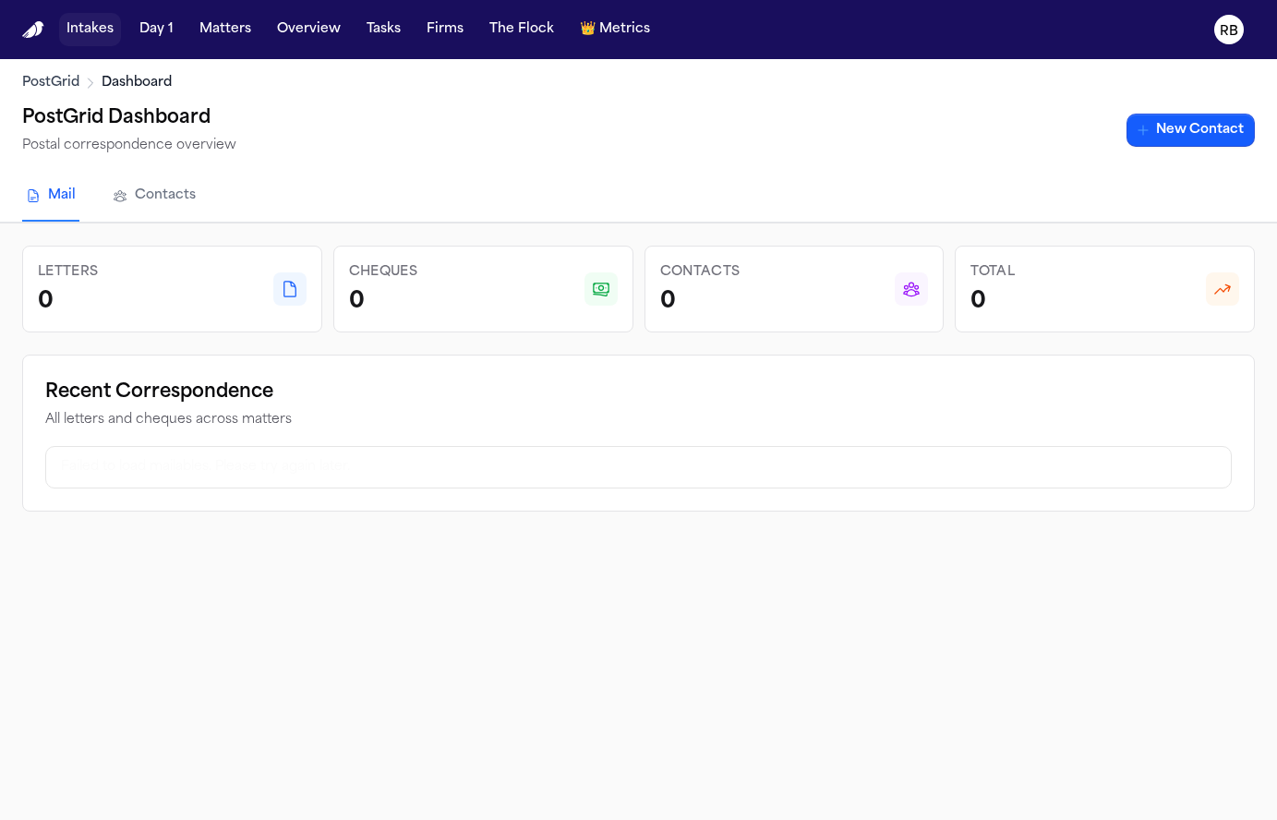
click at [84, 22] on button "Intakes" at bounding box center [90, 29] width 62 height 33
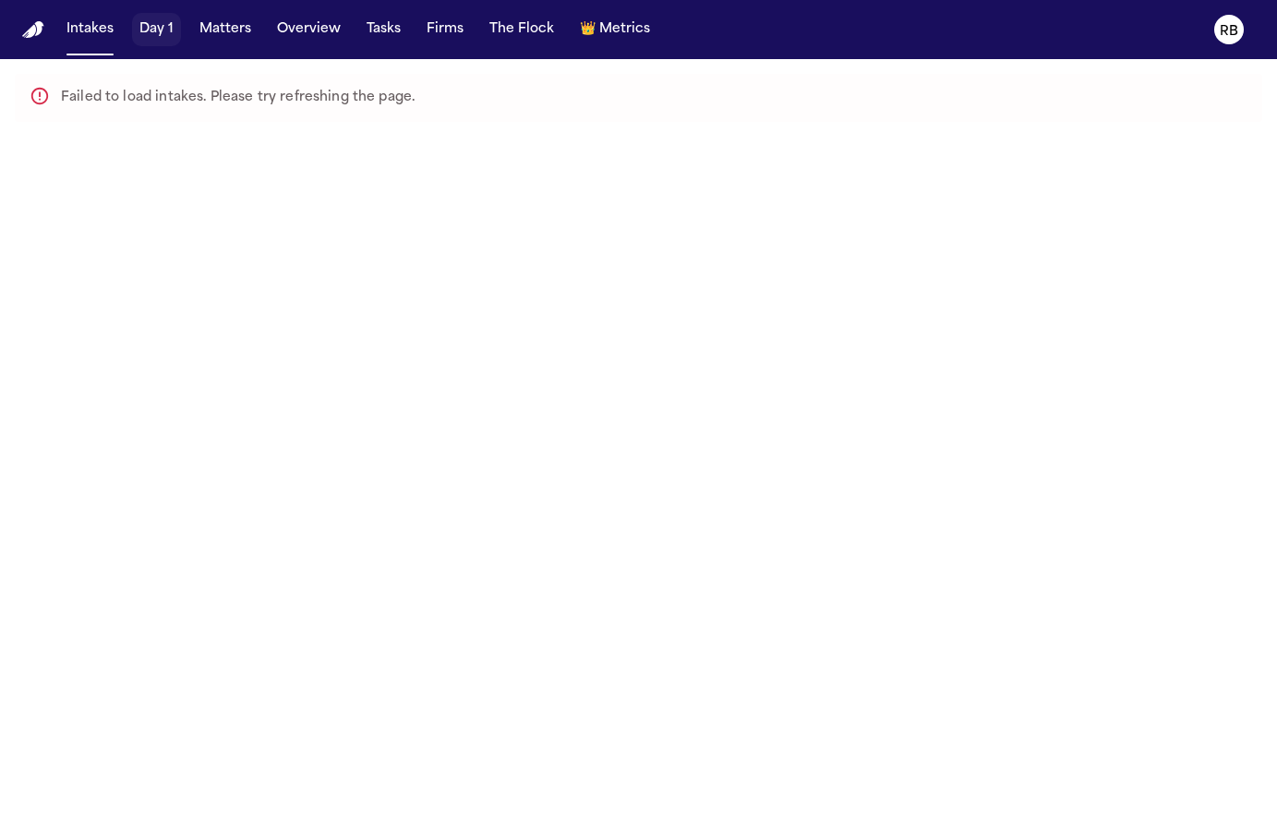
click at [165, 32] on button "Day 1" at bounding box center [156, 29] width 49 height 33
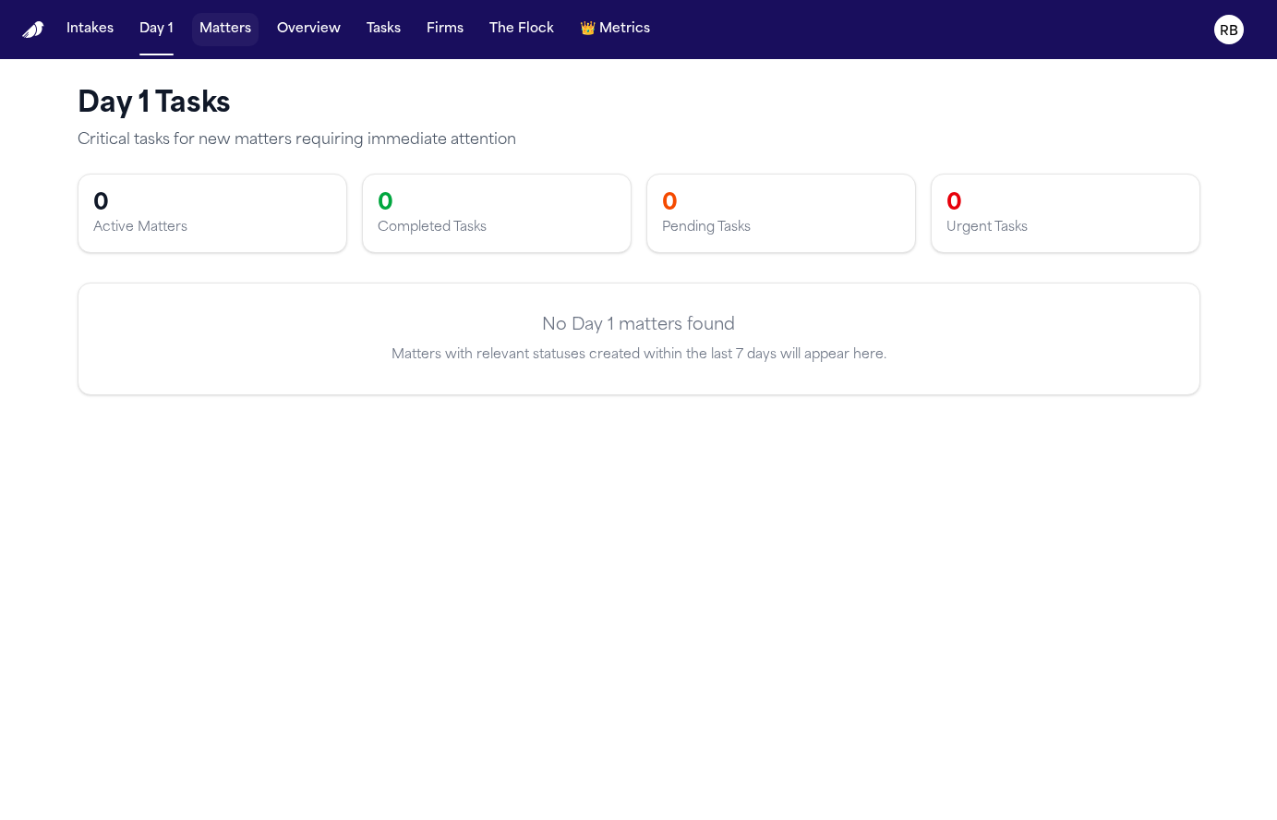
click at [230, 38] on button "Matters" at bounding box center [225, 29] width 66 height 33
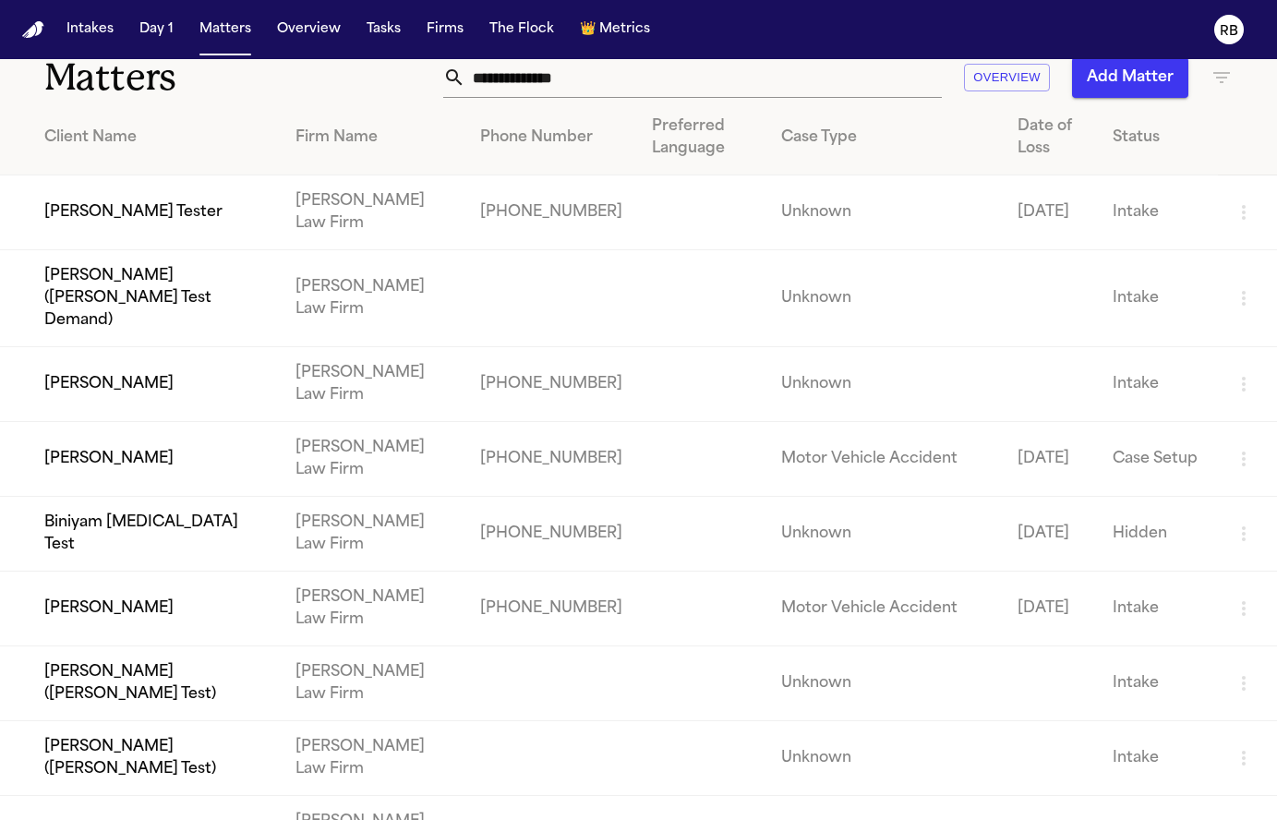
scroll to position [23, 0]
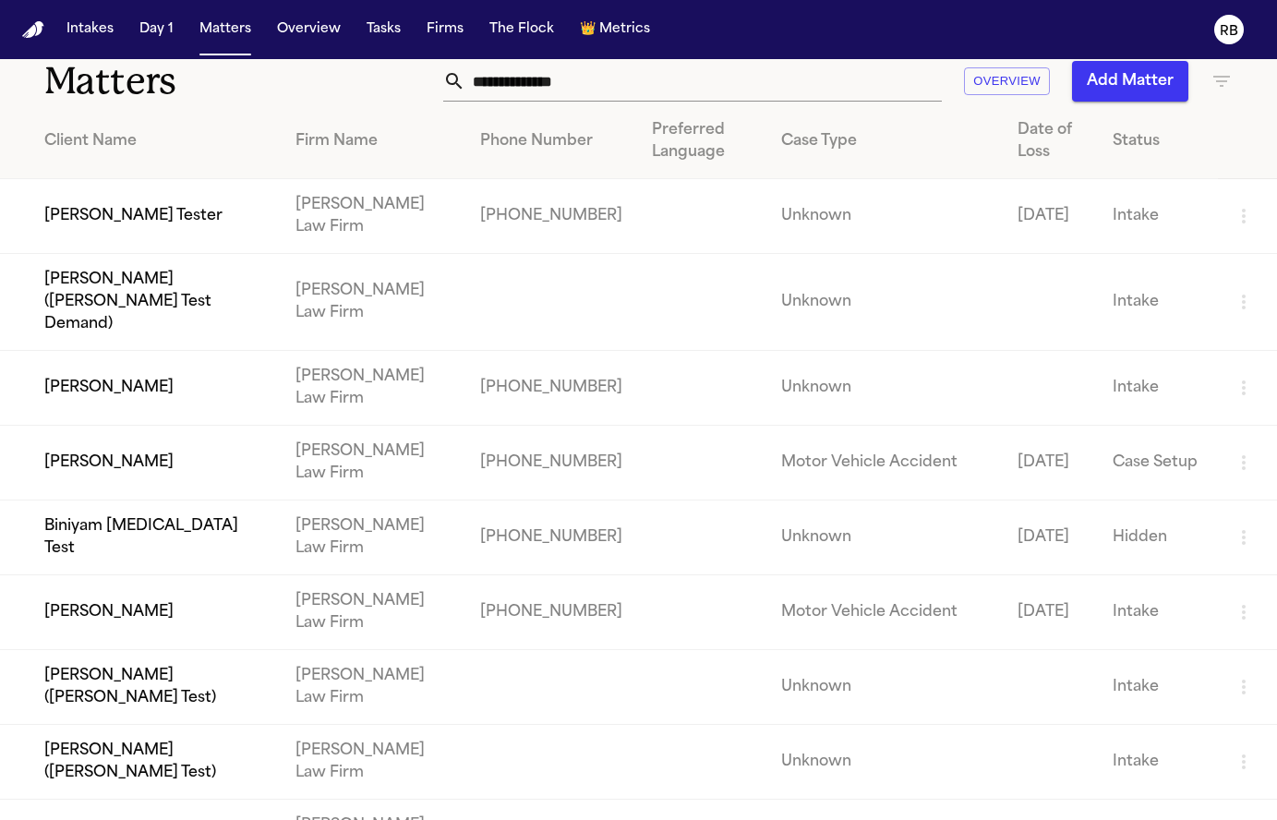
click at [1005, 426] on td "[DATE]" at bounding box center [1050, 463] width 95 height 75
click at [530, 437] on td "[PHONE_NUMBER]" at bounding box center [551, 463] width 172 height 75
click at [1249, 451] on icon "button" at bounding box center [1244, 462] width 22 height 22
click at [1165, 468] on li "View Matter" at bounding box center [1182, 464] width 100 height 37
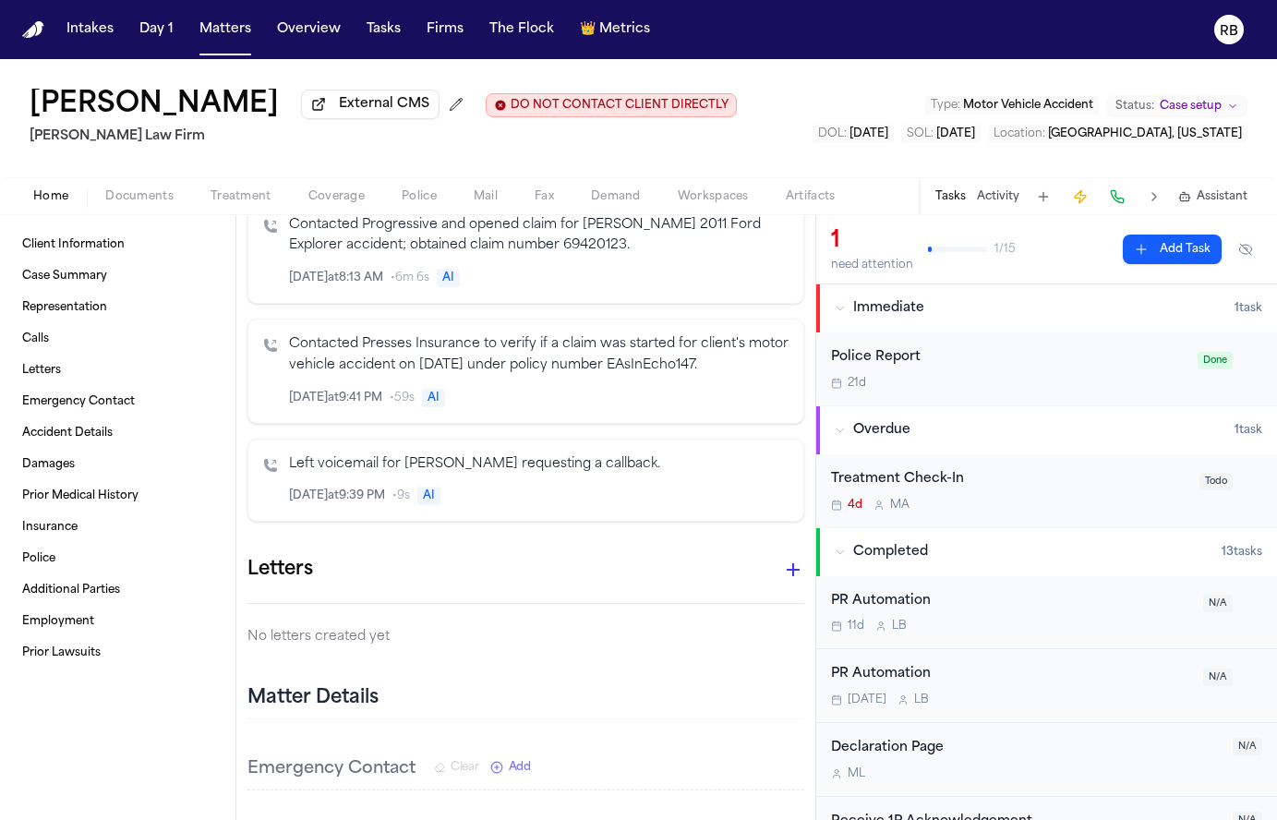
scroll to position [1751, 0]
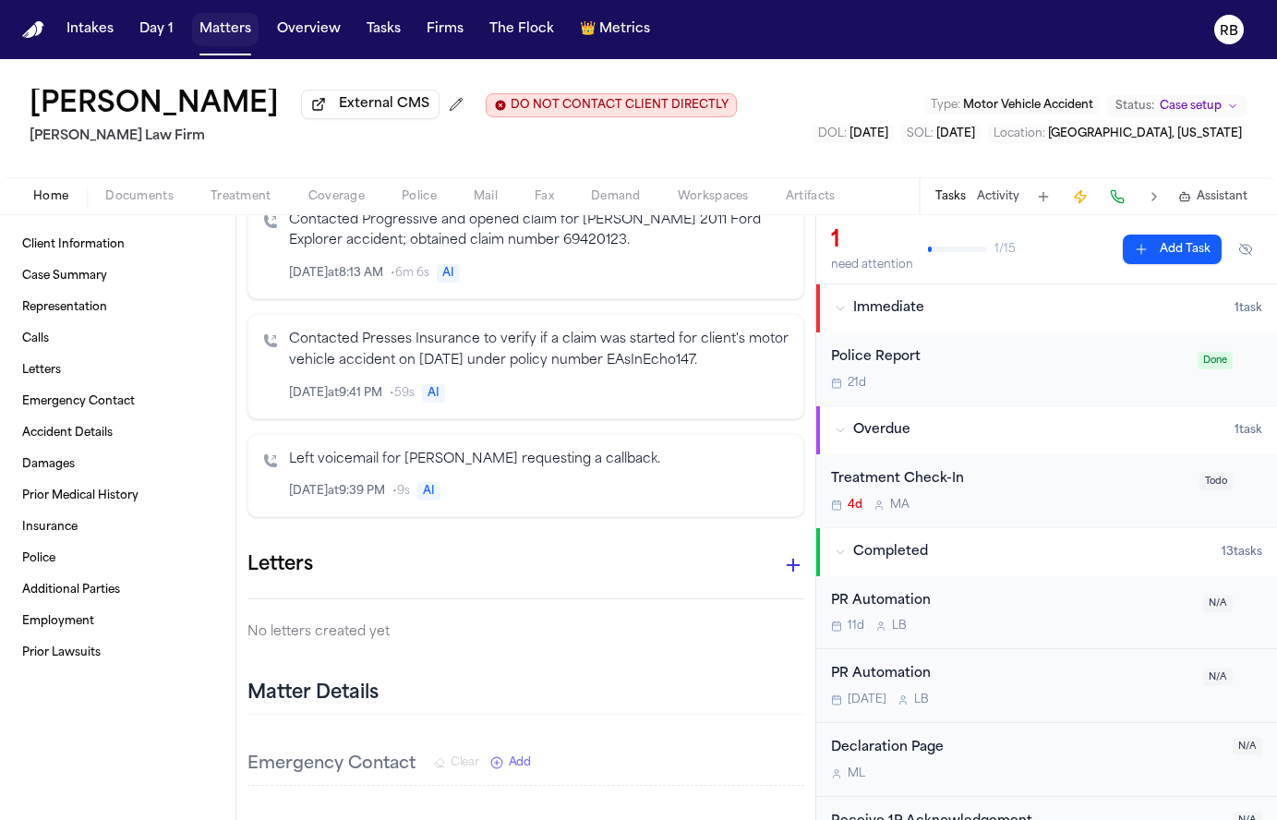
click at [233, 30] on button "Matters" at bounding box center [225, 29] width 66 height 33
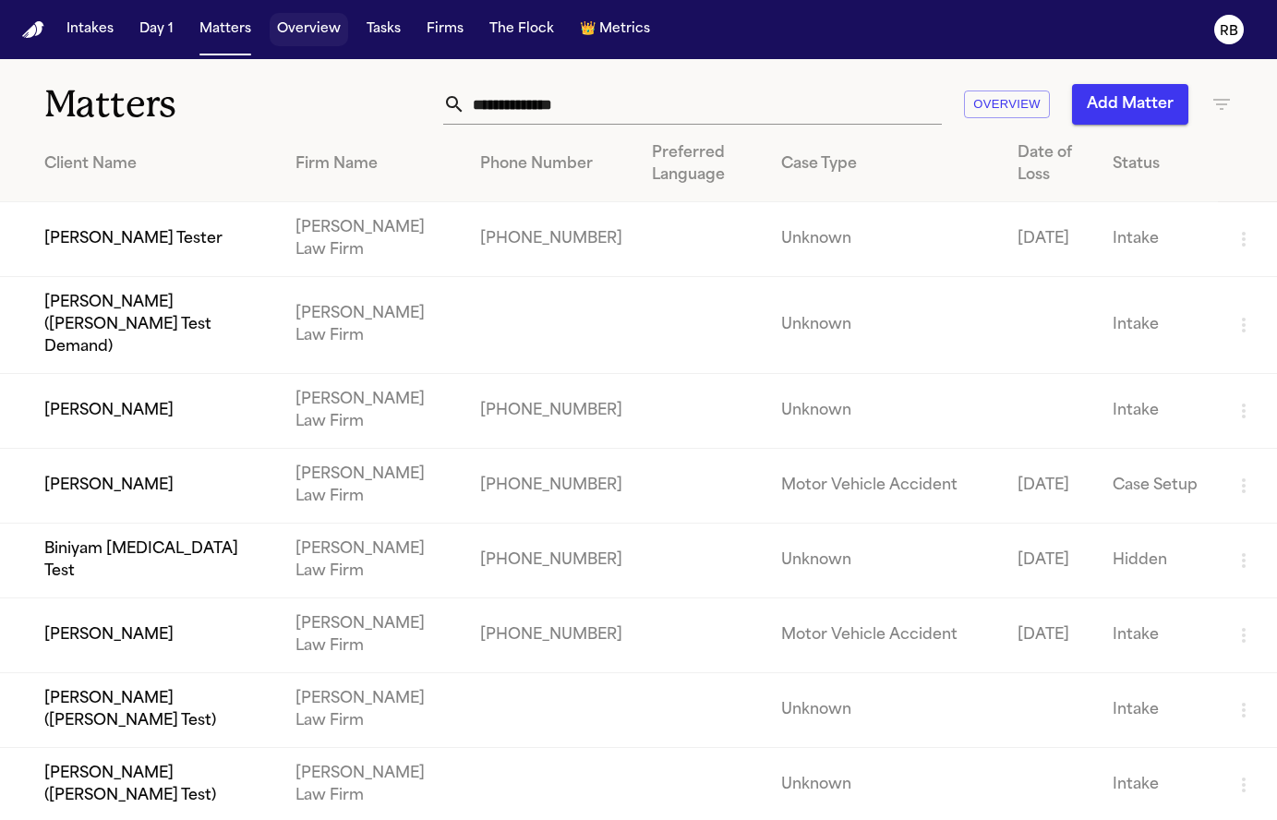
click at [327, 26] on button "Overview" at bounding box center [309, 29] width 78 height 33
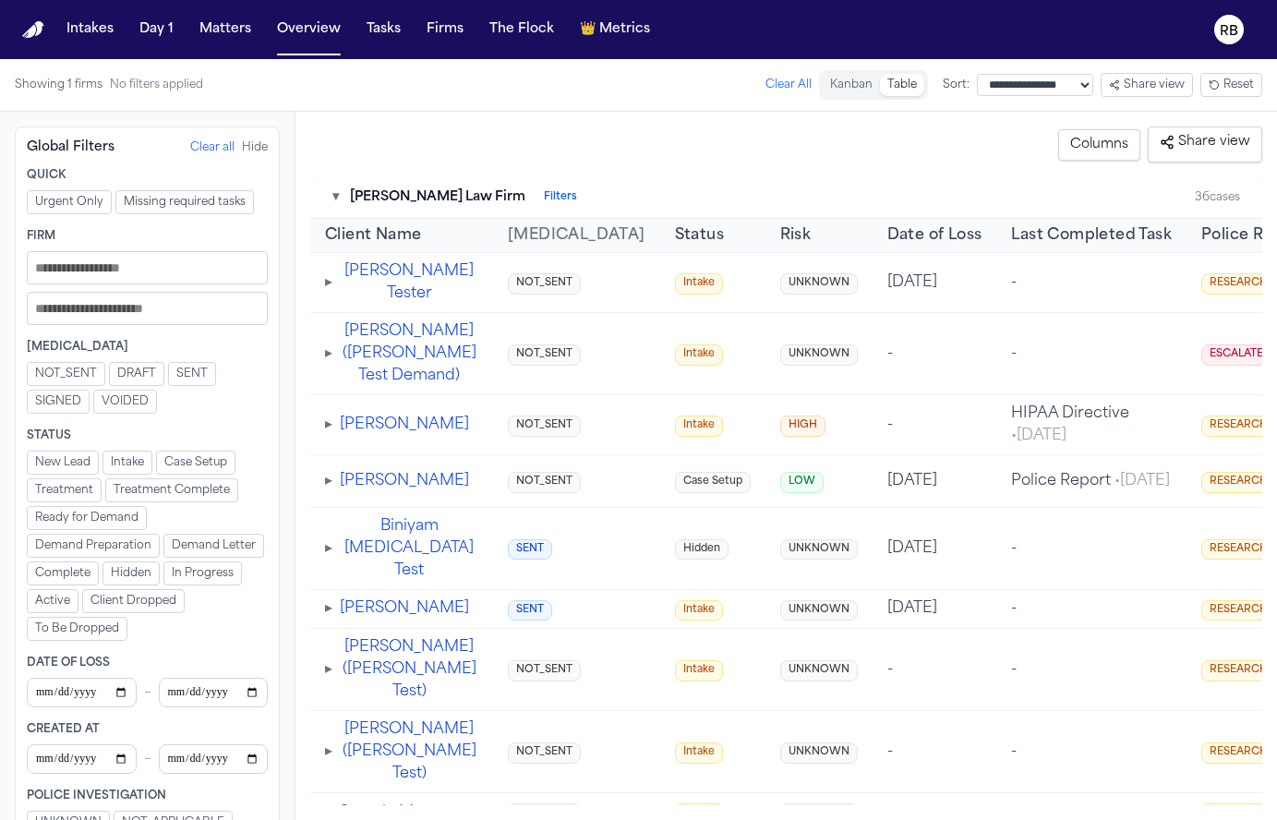
click at [344, 34] on div "Intakes Day 1 Matters Overview Tasks Firms The Flock 👑 Metrics" at bounding box center [358, 29] width 598 height 33
click at [365, 32] on button "Tasks" at bounding box center [383, 29] width 49 height 33
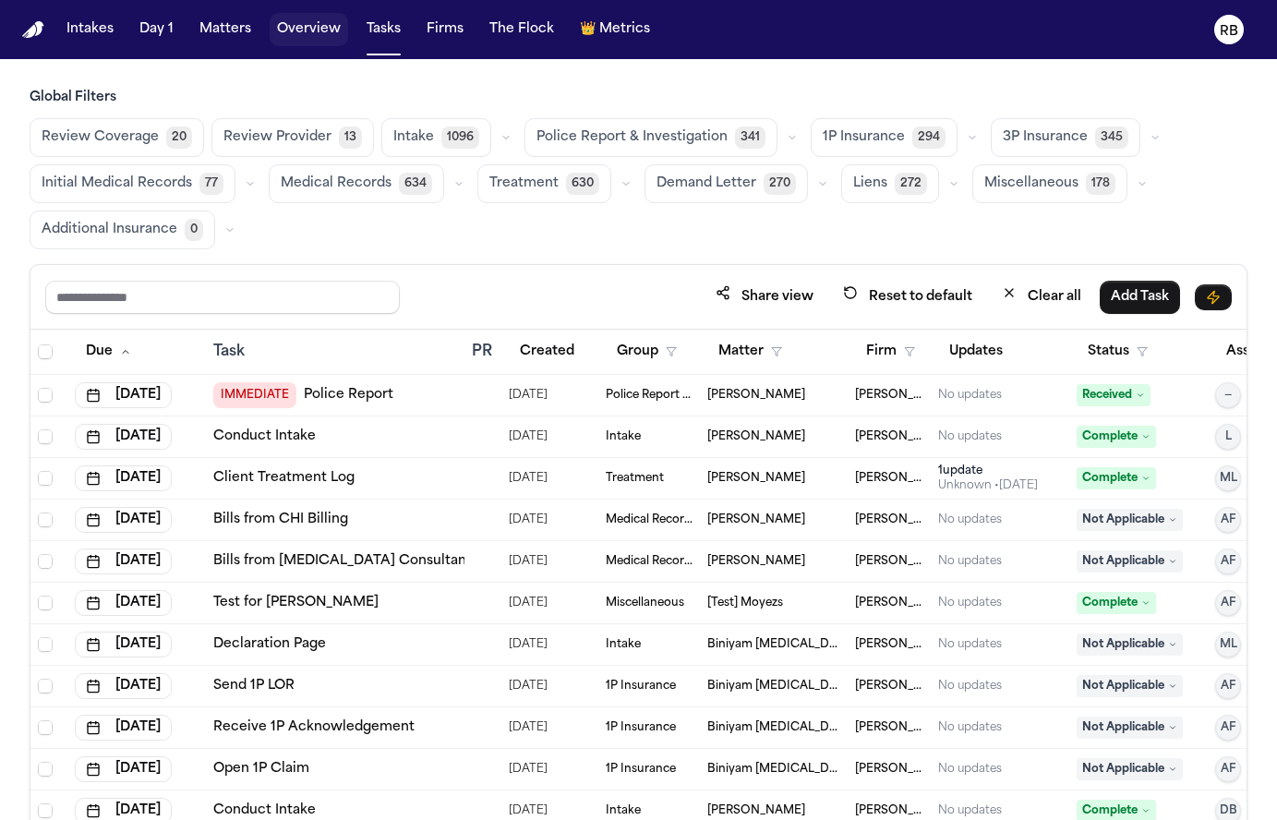
click at [336, 26] on button "Overview" at bounding box center [309, 29] width 78 height 33
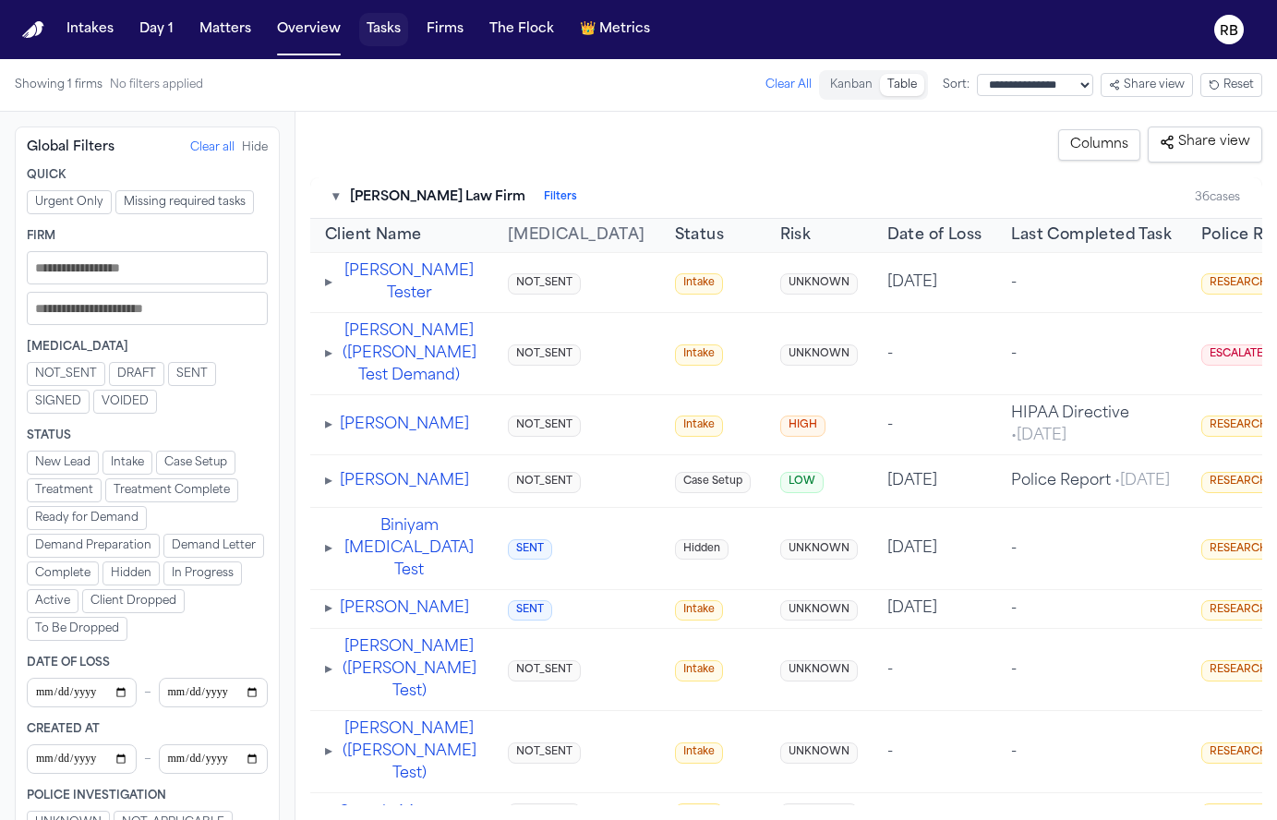
click at [378, 24] on button "Tasks" at bounding box center [383, 29] width 49 height 33
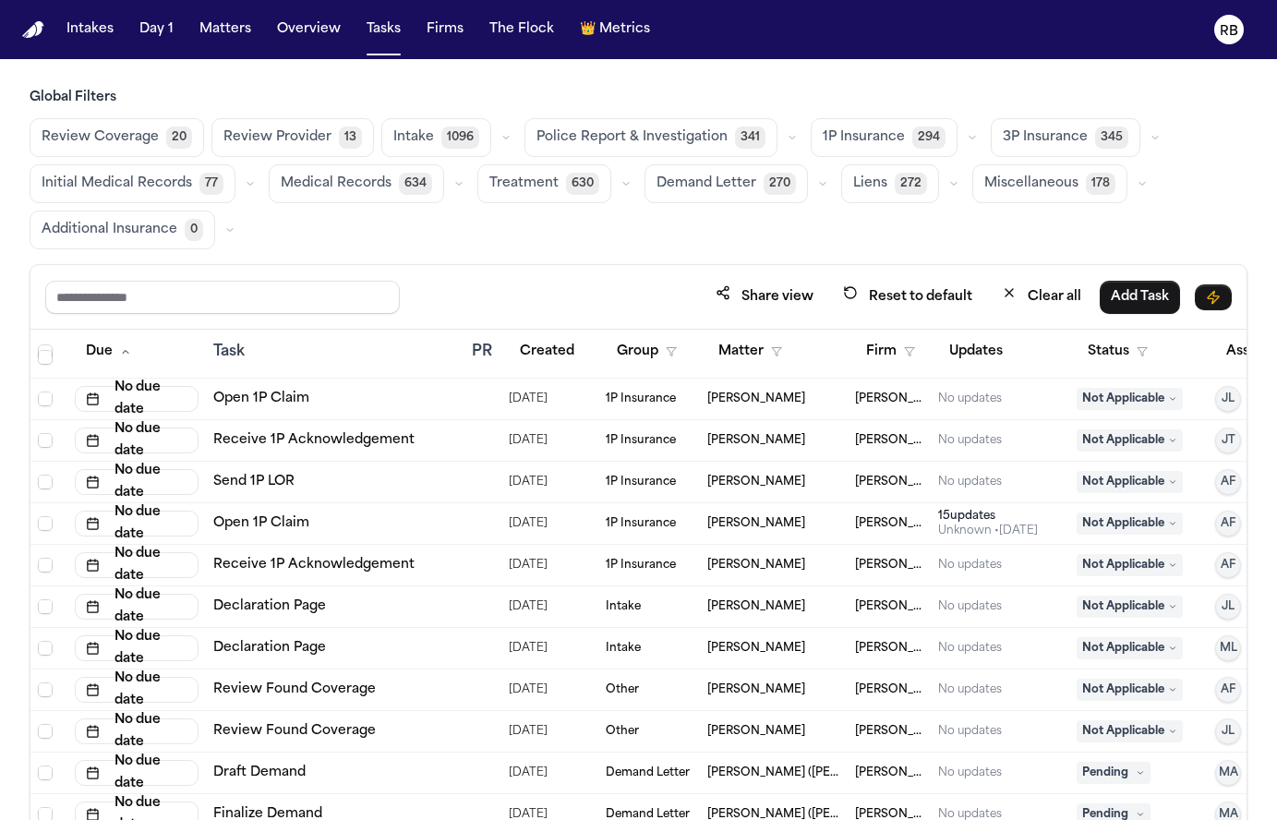
scroll to position [3083, 0]
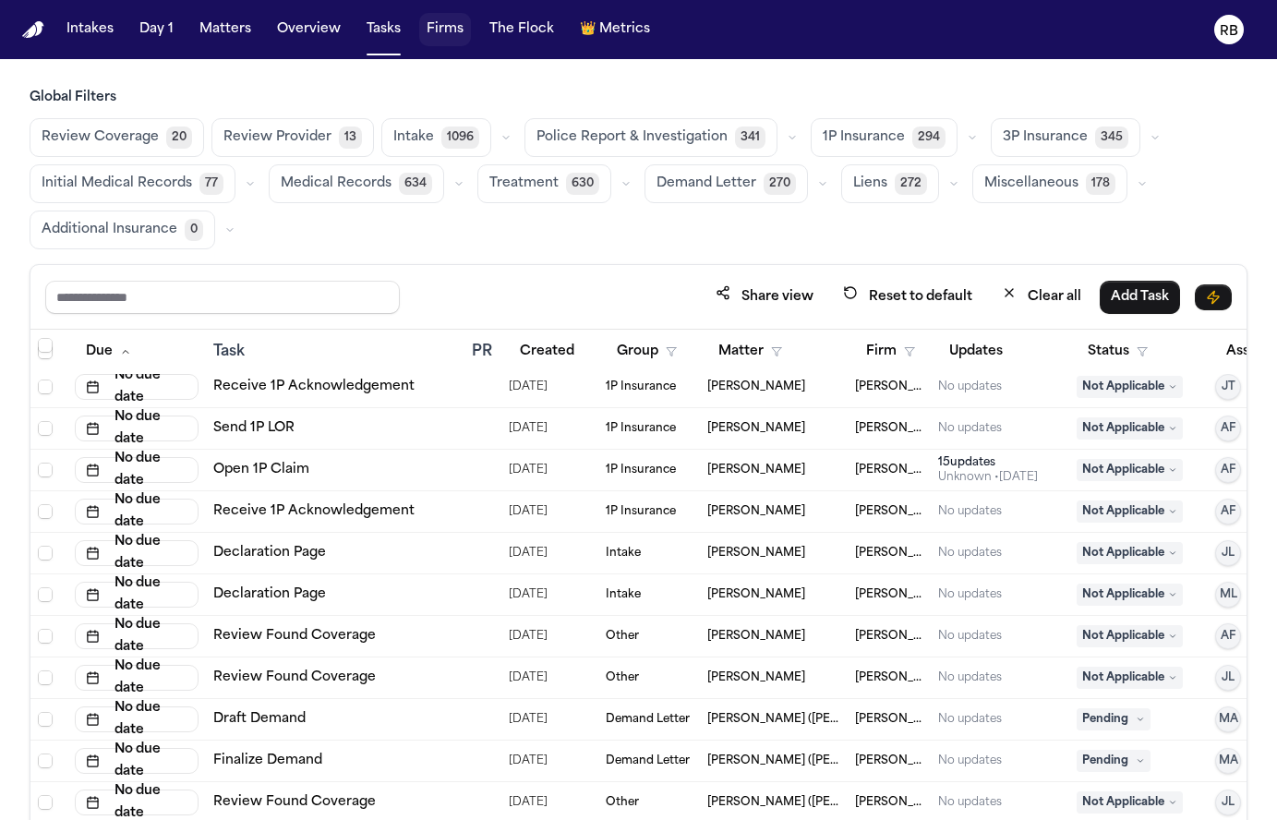
click at [426, 30] on button "Firms" at bounding box center [445, 29] width 52 height 33
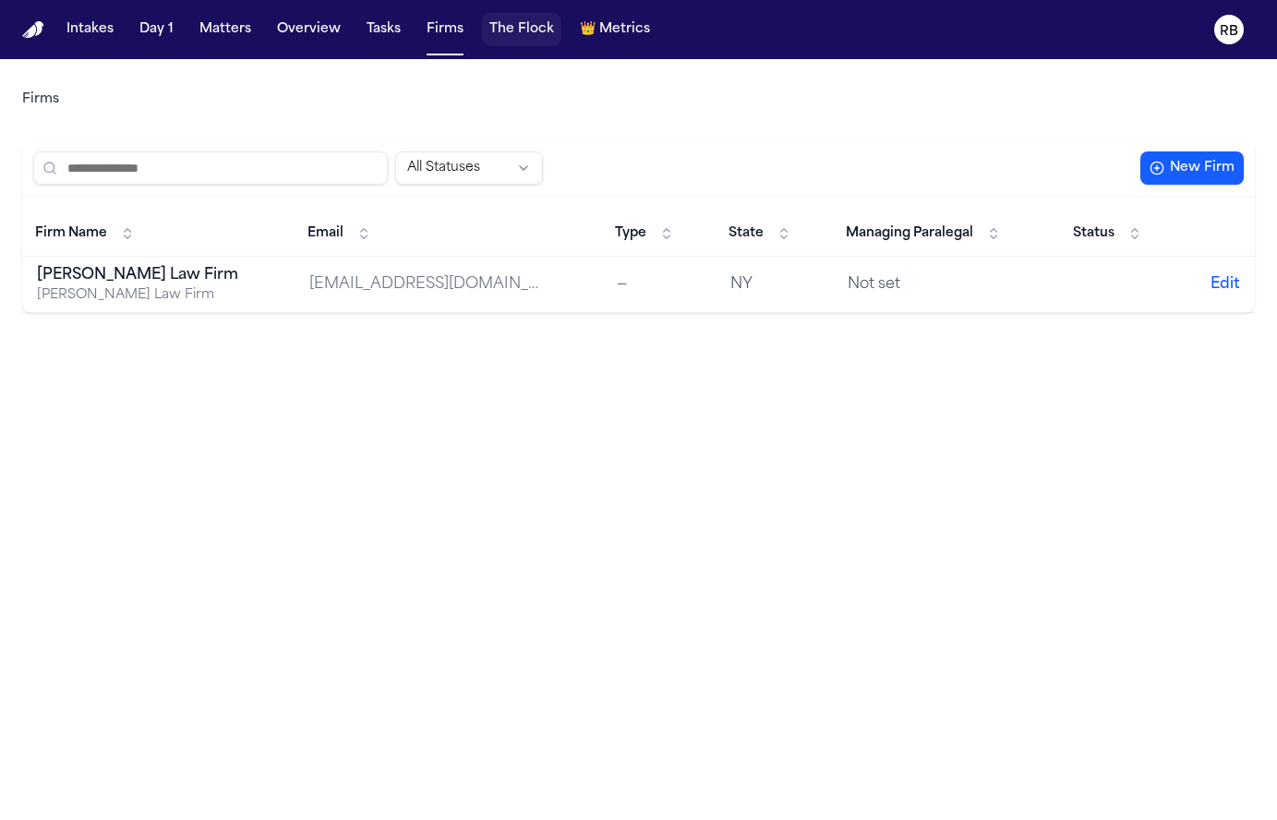
click at [525, 27] on button "The Flock" at bounding box center [521, 29] width 79 height 33
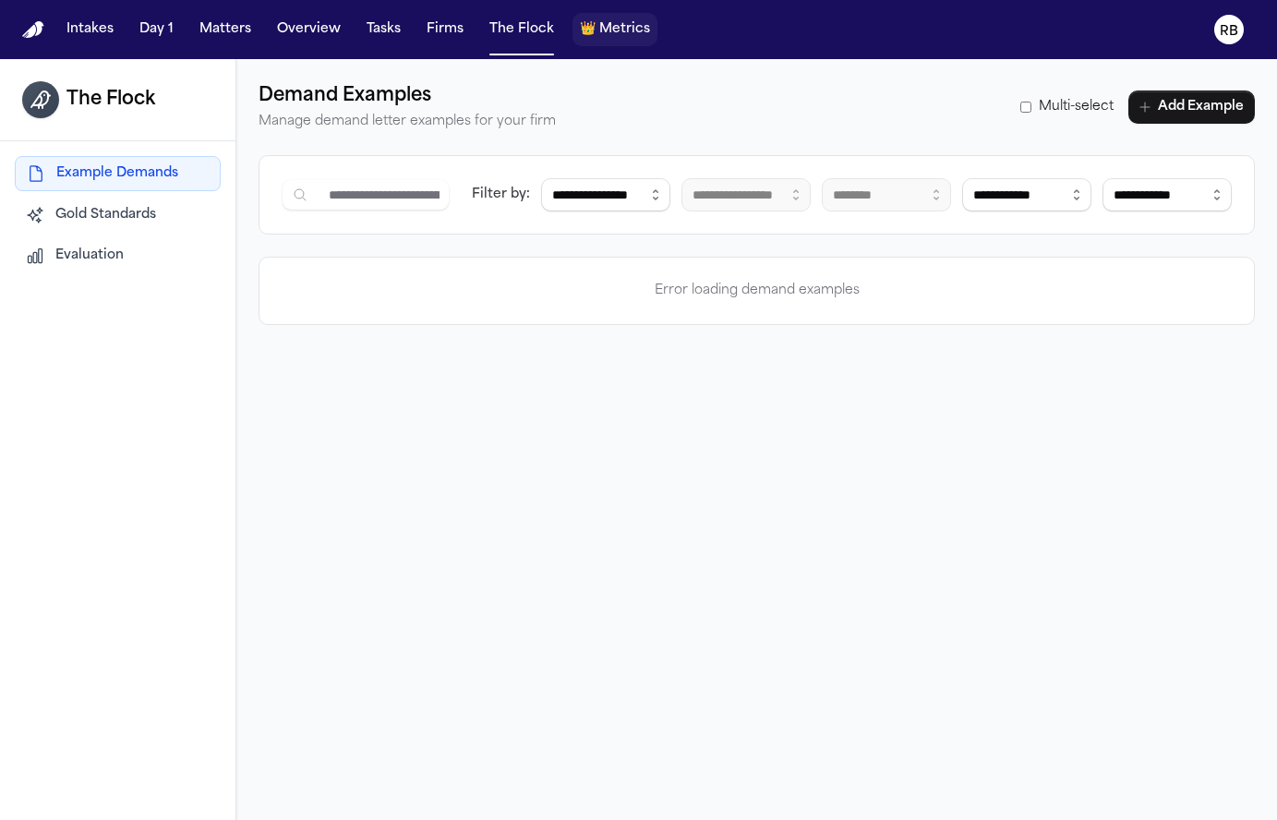
click at [632, 27] on span "Metrics" at bounding box center [624, 29] width 51 height 18
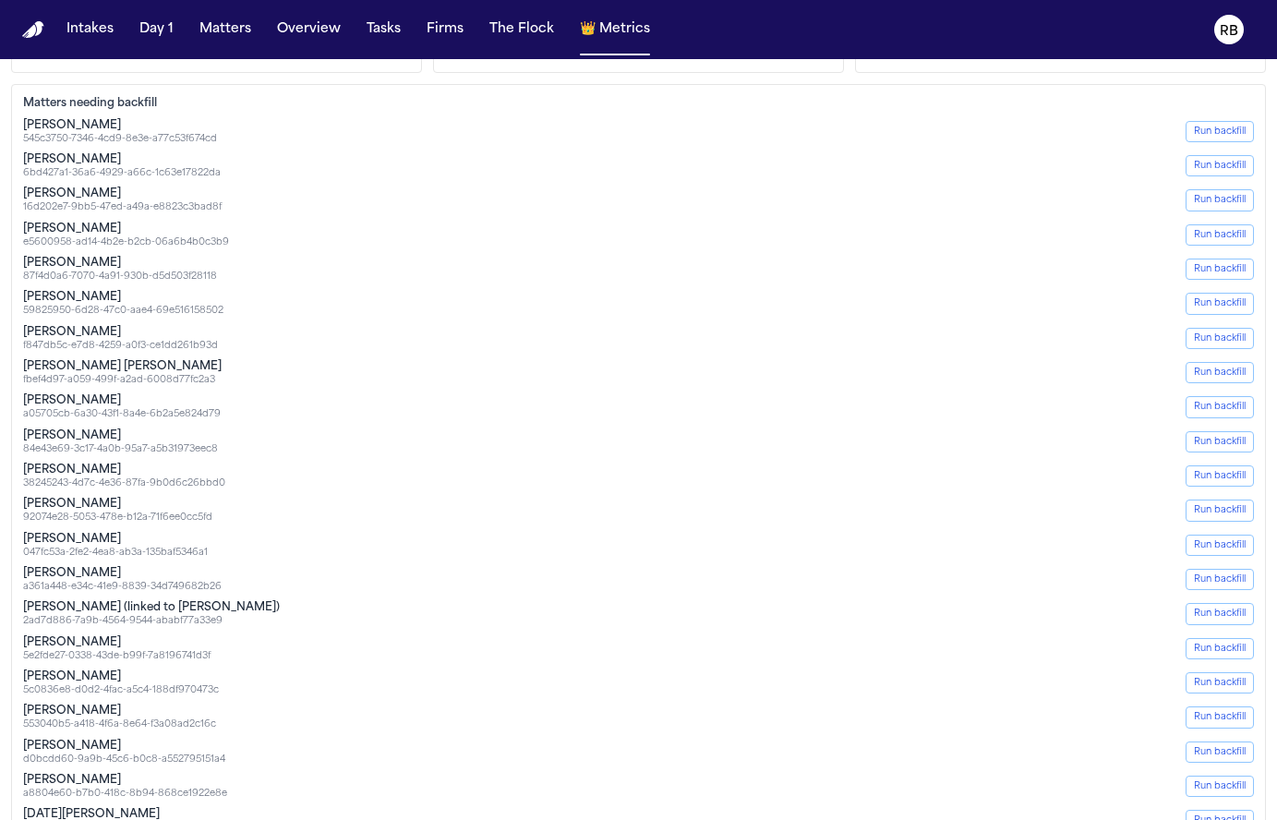
scroll to position [788, 0]
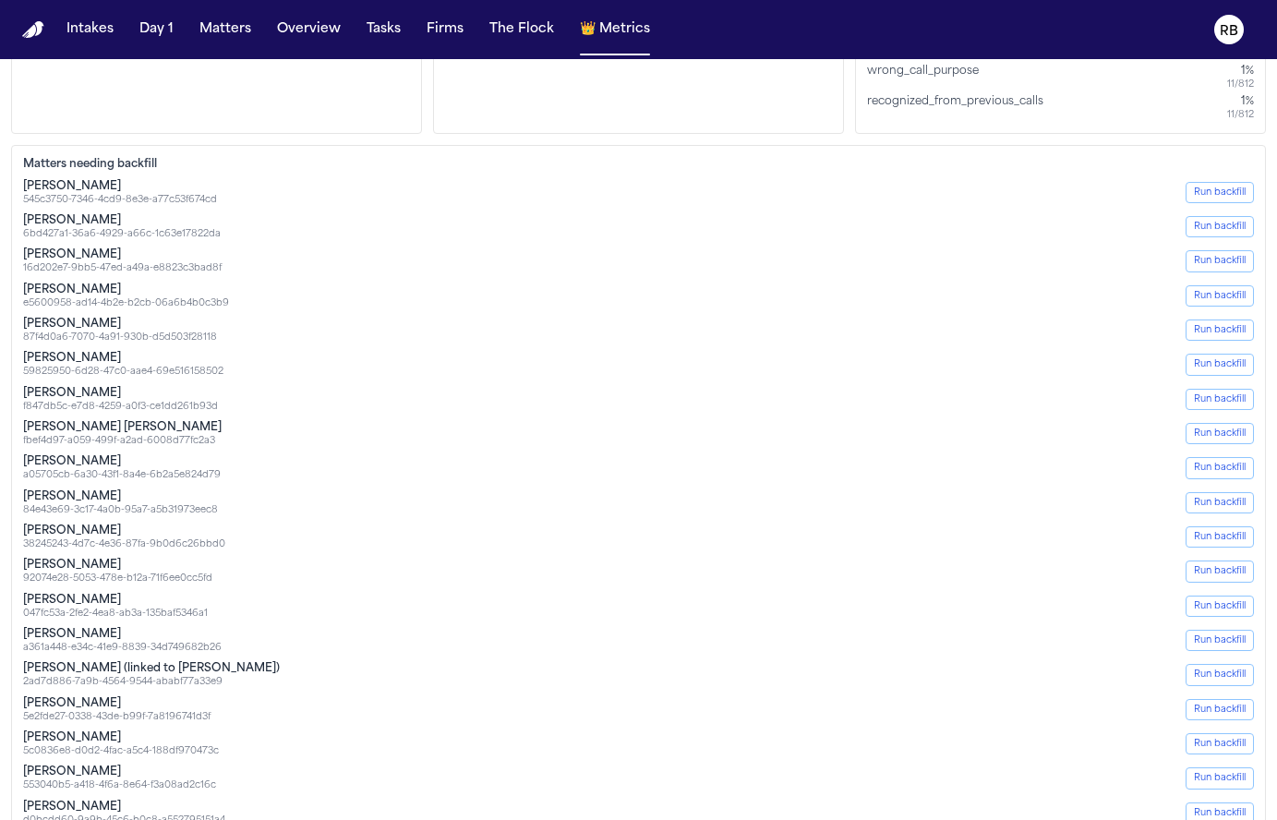
click at [129, 764] on div "[PERSON_NAME]" at bounding box center [119, 771] width 193 height 15
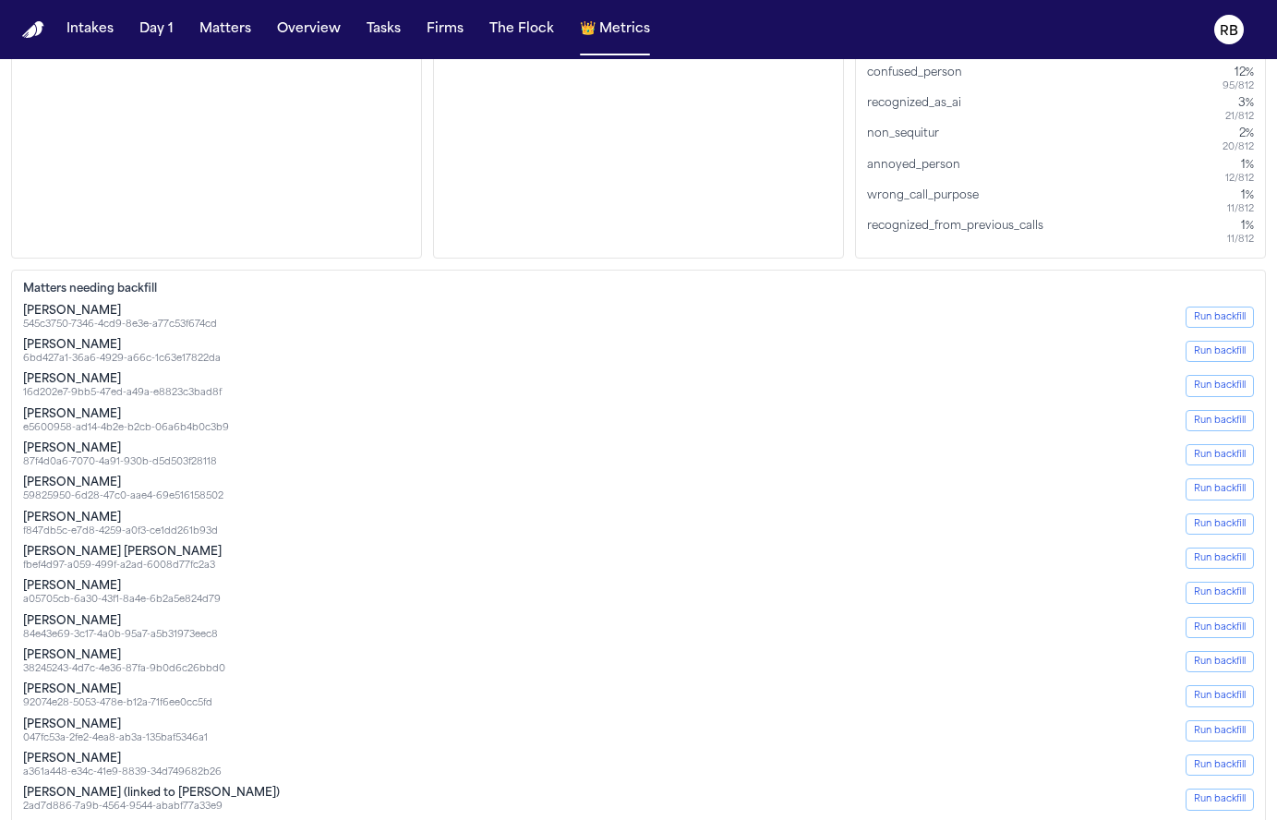
scroll to position [667, 0]
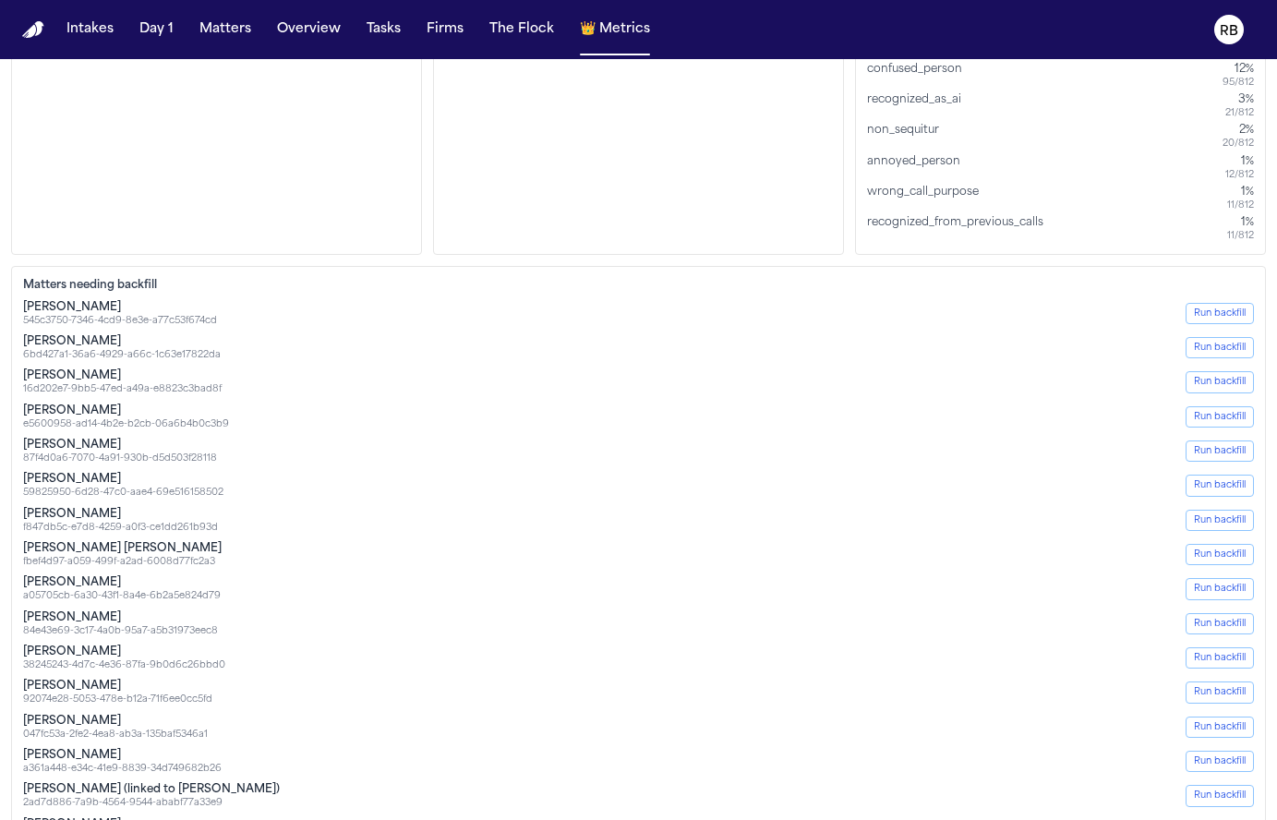
click at [30, 33] on img "Home" at bounding box center [33, 30] width 22 height 18
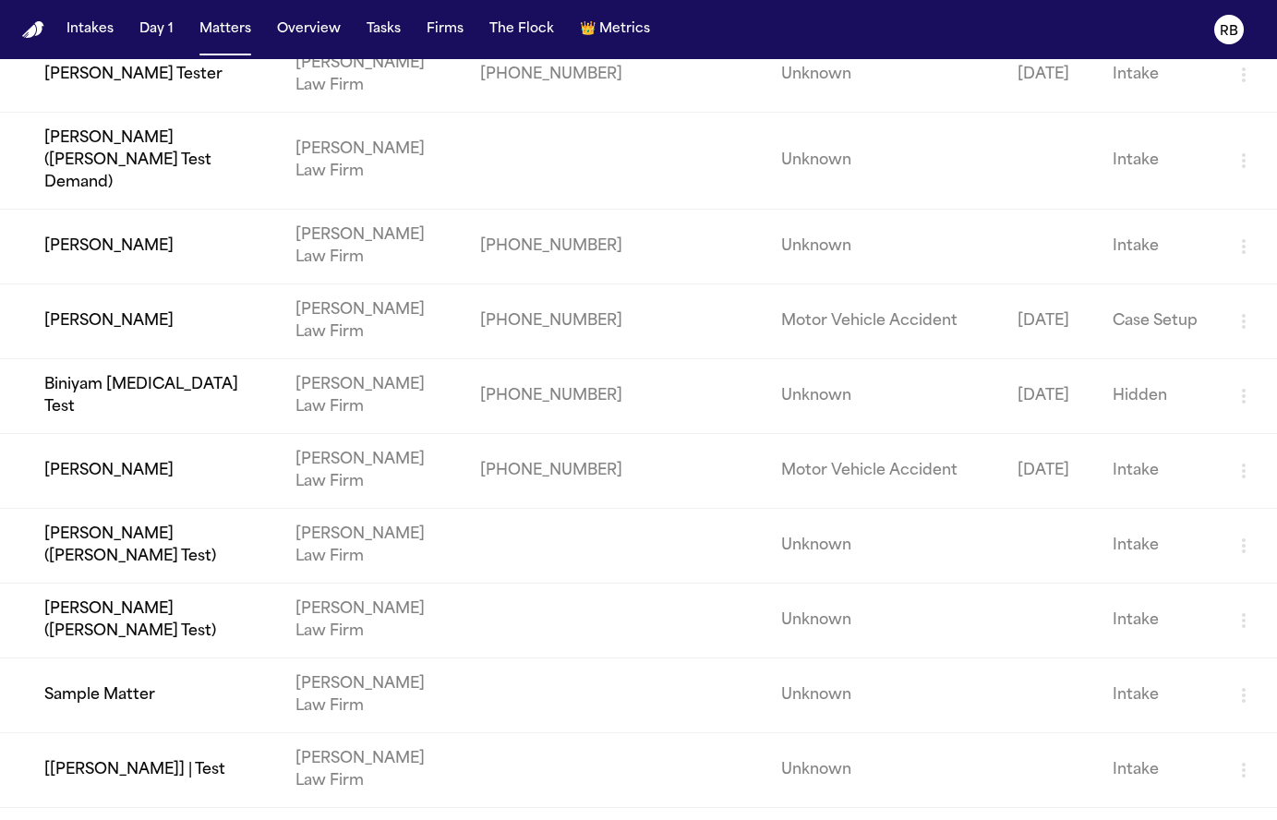
scroll to position [166, 0]
